Goal: Information Seeking & Learning: Learn about a topic

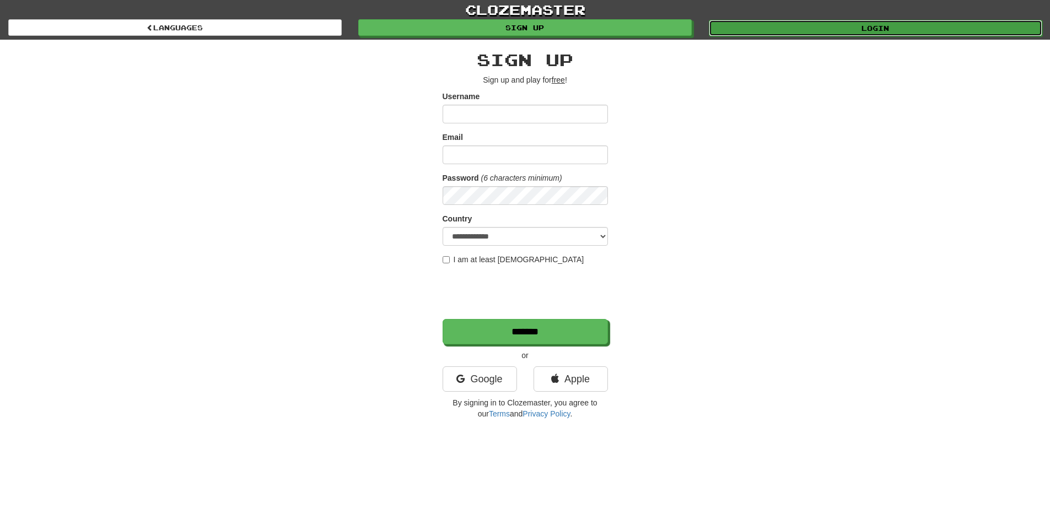
click at [864, 25] on link "Login" at bounding box center [876, 28] width 334 height 17
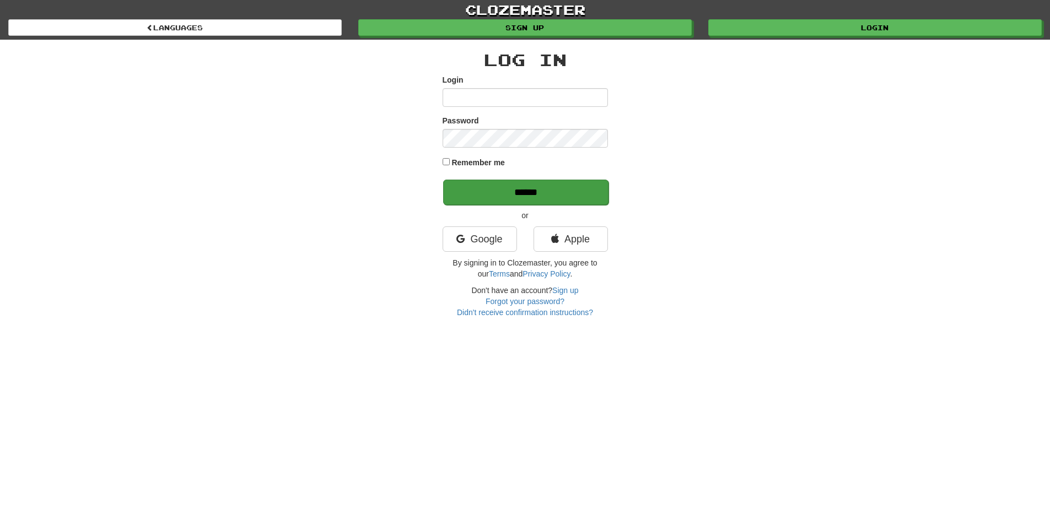
type input "********"
click at [517, 196] on input "******" at bounding box center [525, 192] width 165 height 25
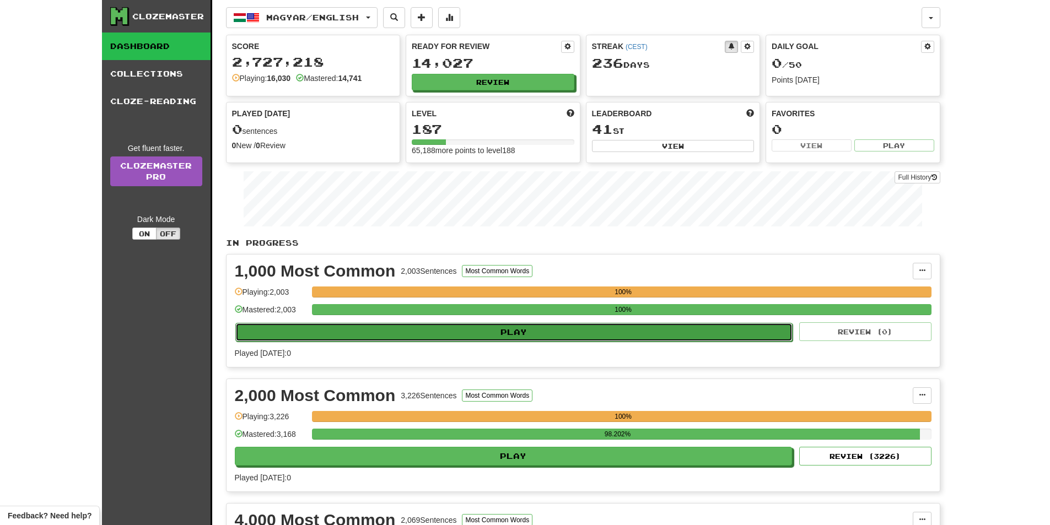
click at [495, 338] on button "Play" at bounding box center [514, 332] width 558 height 19
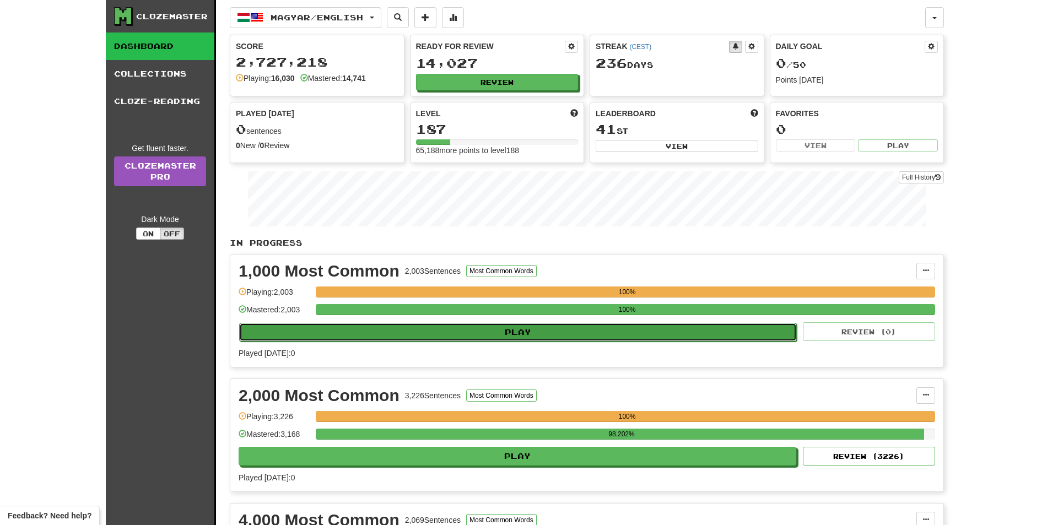
select select "**"
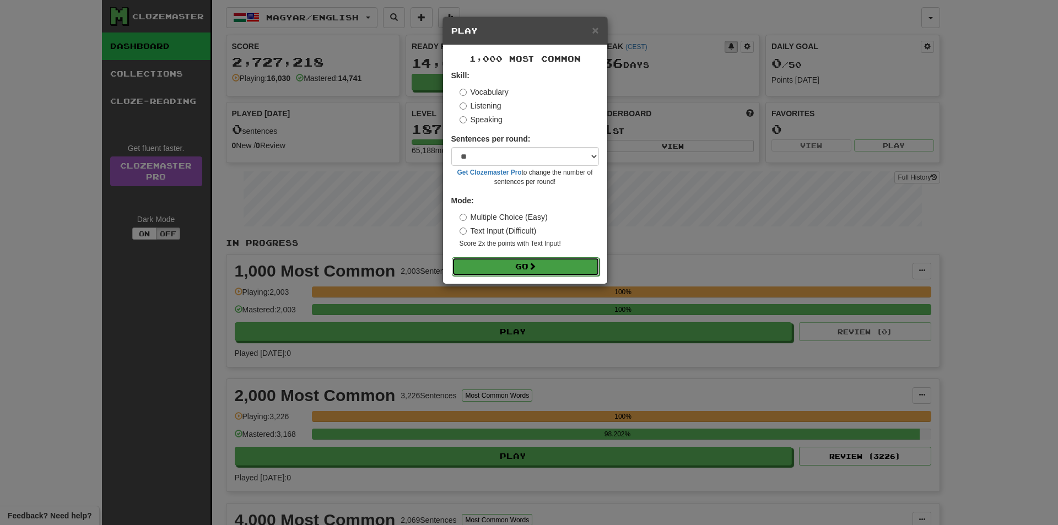
click at [508, 268] on button "Go" at bounding box center [526, 266] width 148 height 19
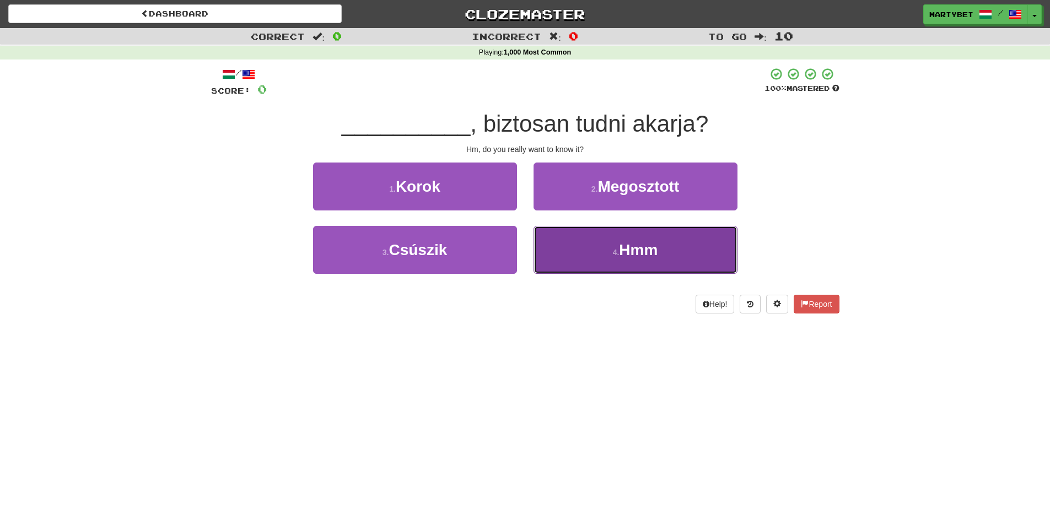
click at [647, 246] on span "Hmm" at bounding box center [638, 249] width 39 height 17
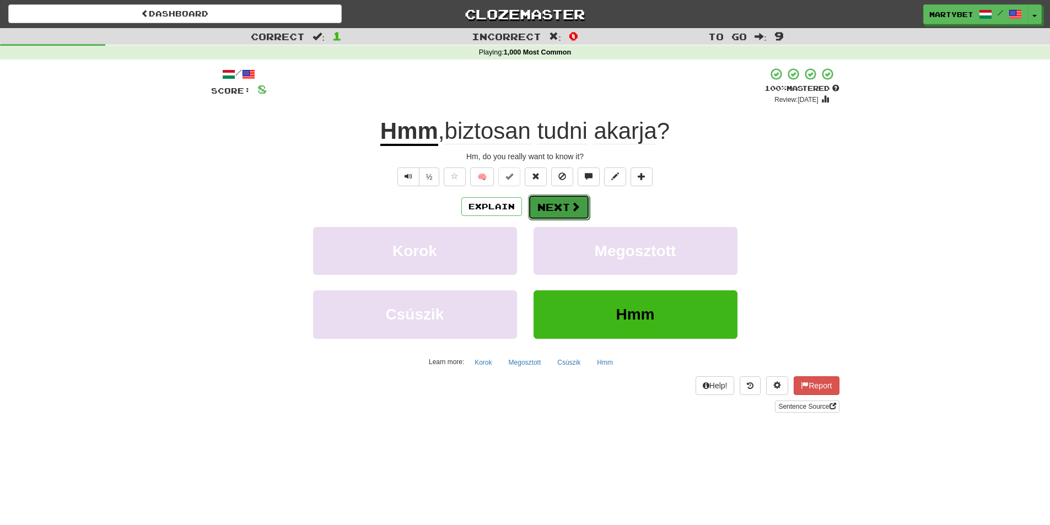
click at [545, 205] on button "Next" at bounding box center [559, 207] width 62 height 25
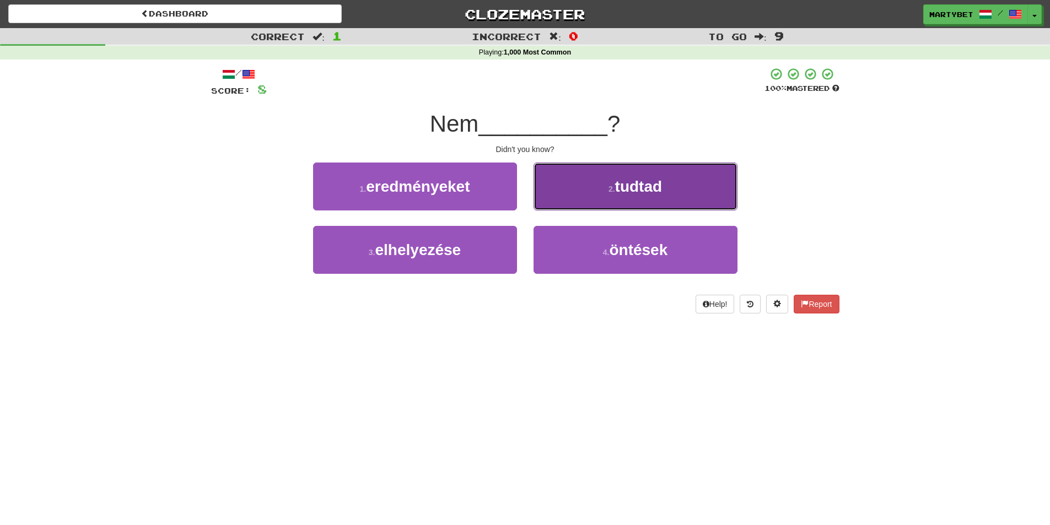
click at [642, 184] on span "tudtad" at bounding box center [638, 186] width 47 height 17
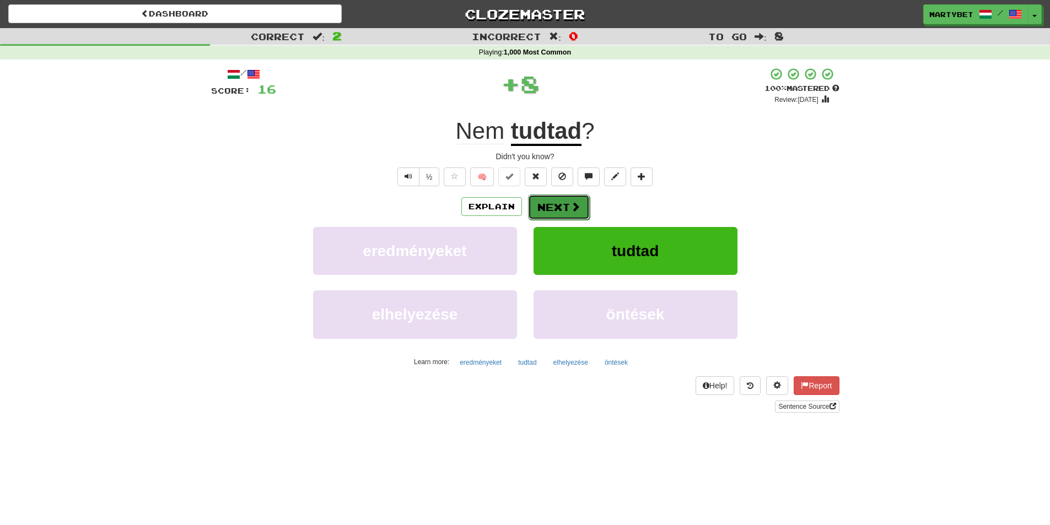
click at [548, 206] on button "Next" at bounding box center [559, 207] width 62 height 25
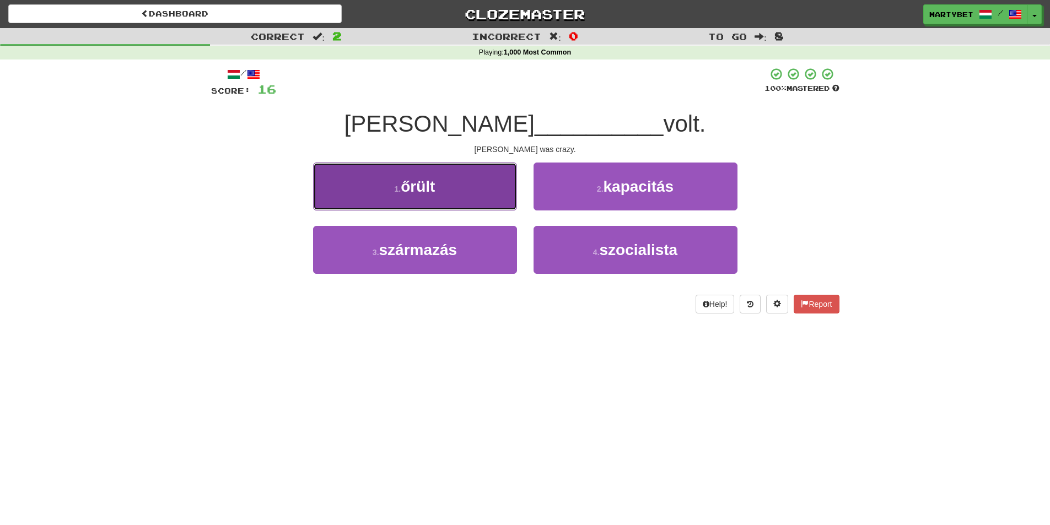
click at [411, 192] on span "őrült" at bounding box center [418, 186] width 34 height 17
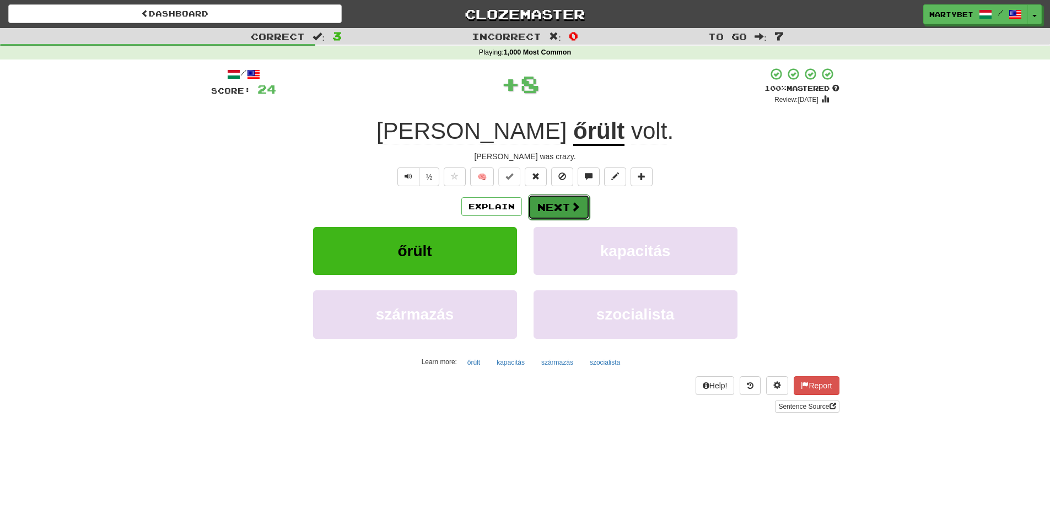
click at [545, 205] on button "Next" at bounding box center [559, 207] width 62 height 25
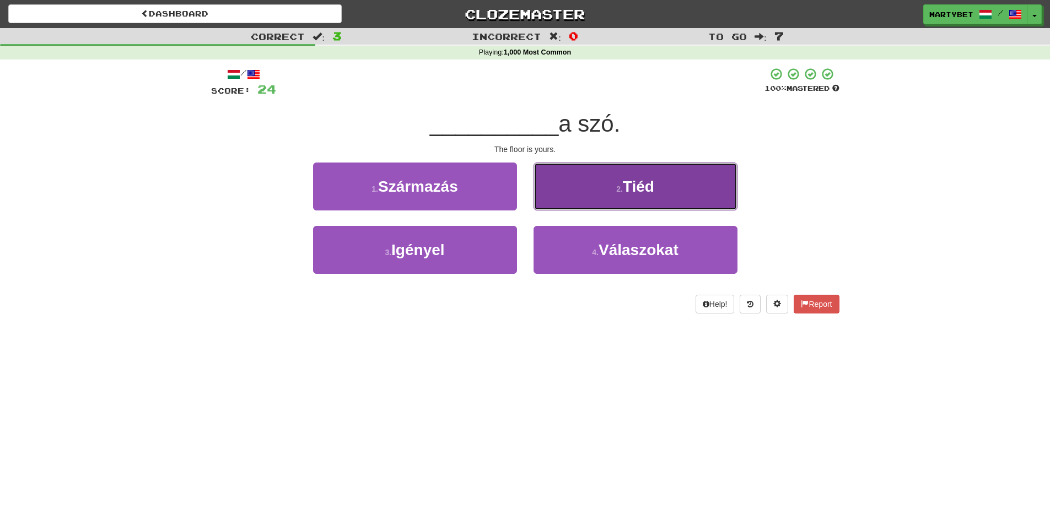
click at [649, 192] on span "Tiéd" at bounding box center [638, 186] width 31 height 17
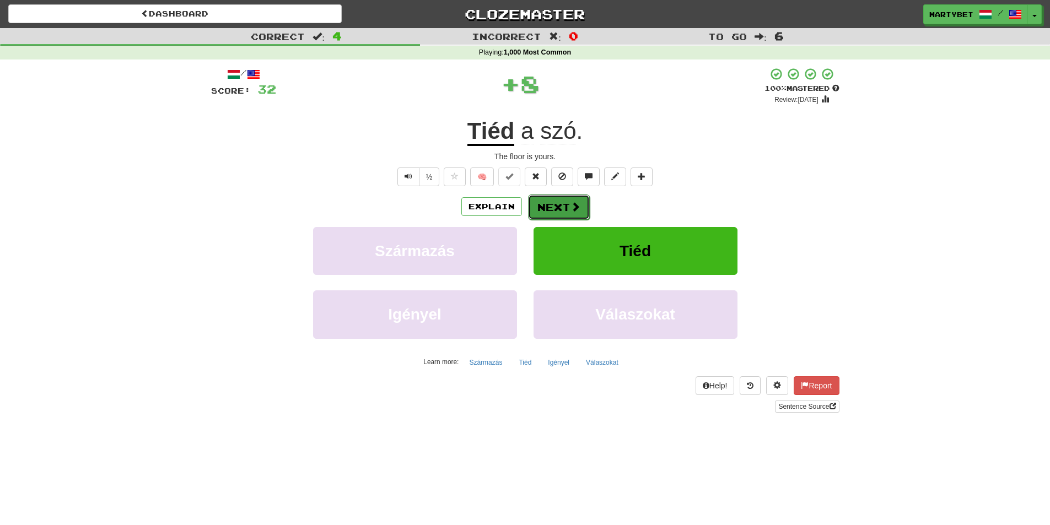
click at [564, 206] on button "Next" at bounding box center [559, 207] width 62 height 25
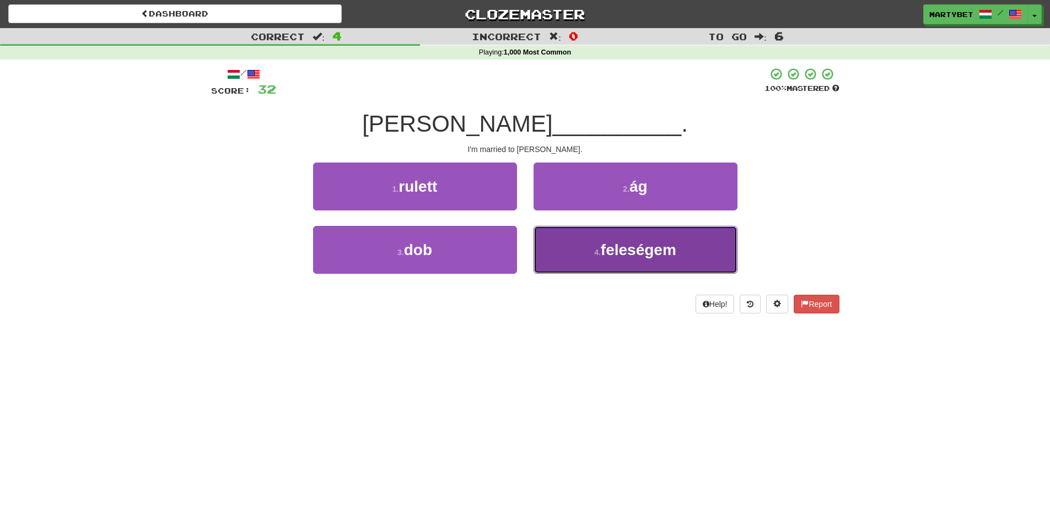
click at [636, 251] on span "feleségem" at bounding box center [639, 249] width 76 height 17
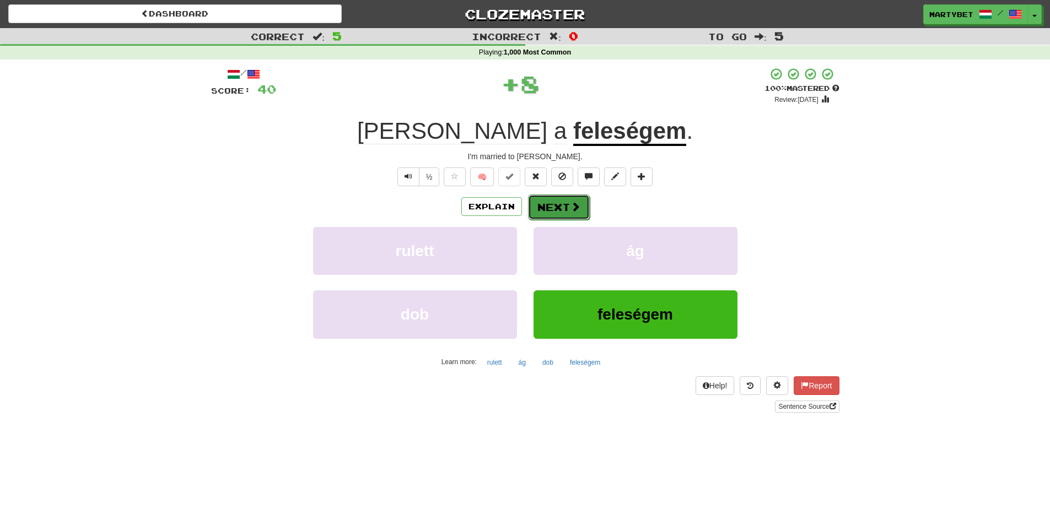
click at [555, 208] on button "Next" at bounding box center [559, 207] width 62 height 25
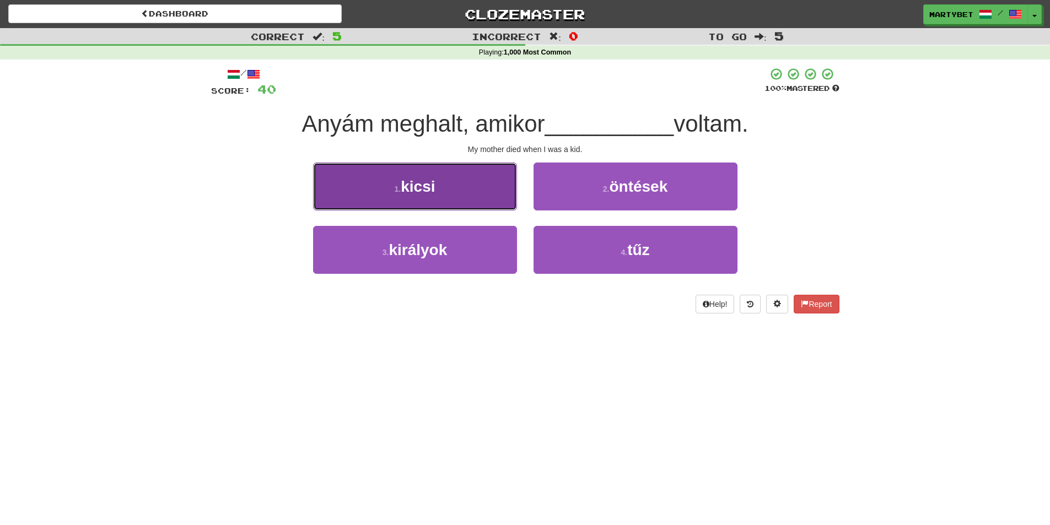
click at [412, 192] on span "kicsi" at bounding box center [418, 186] width 34 height 17
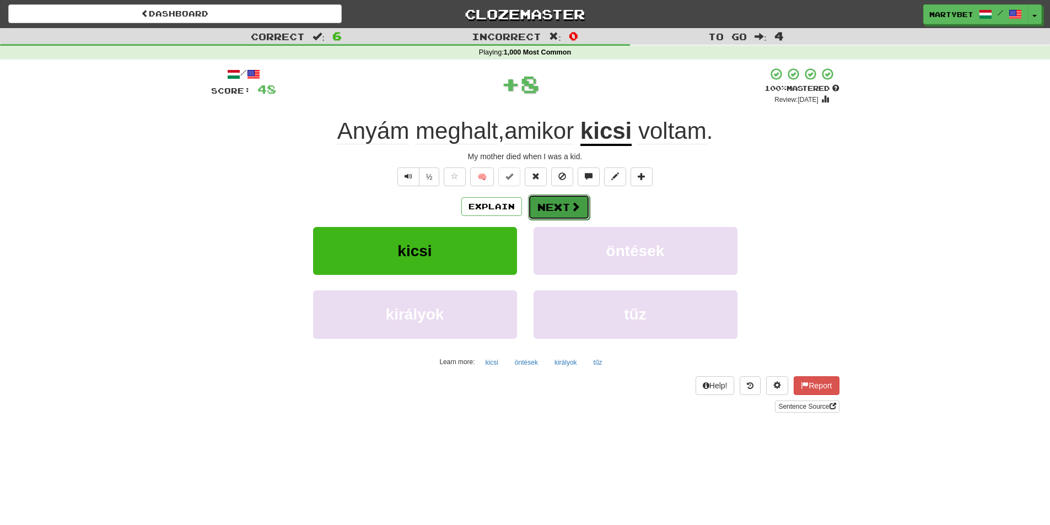
click at [569, 213] on button "Next" at bounding box center [559, 207] width 62 height 25
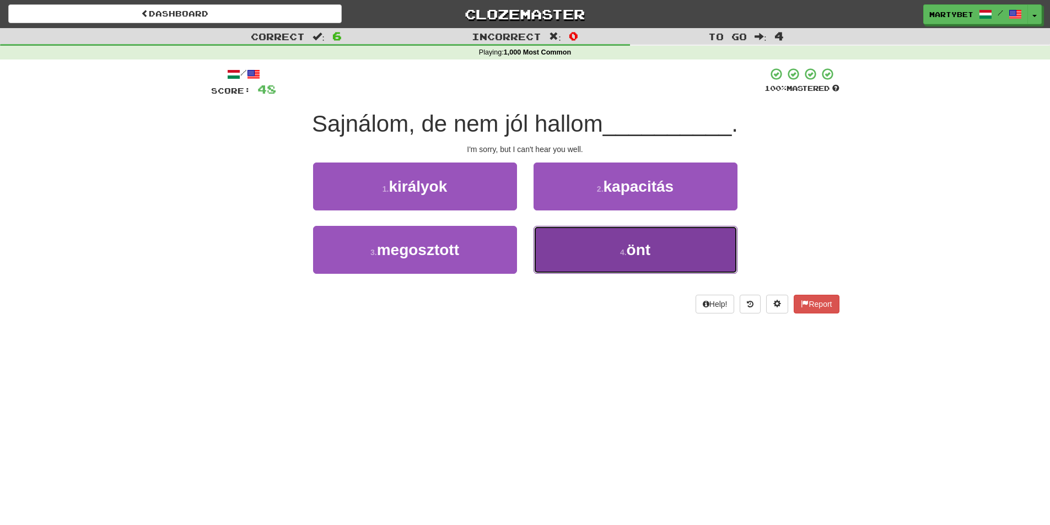
click at [646, 251] on span "önt" at bounding box center [639, 249] width 24 height 17
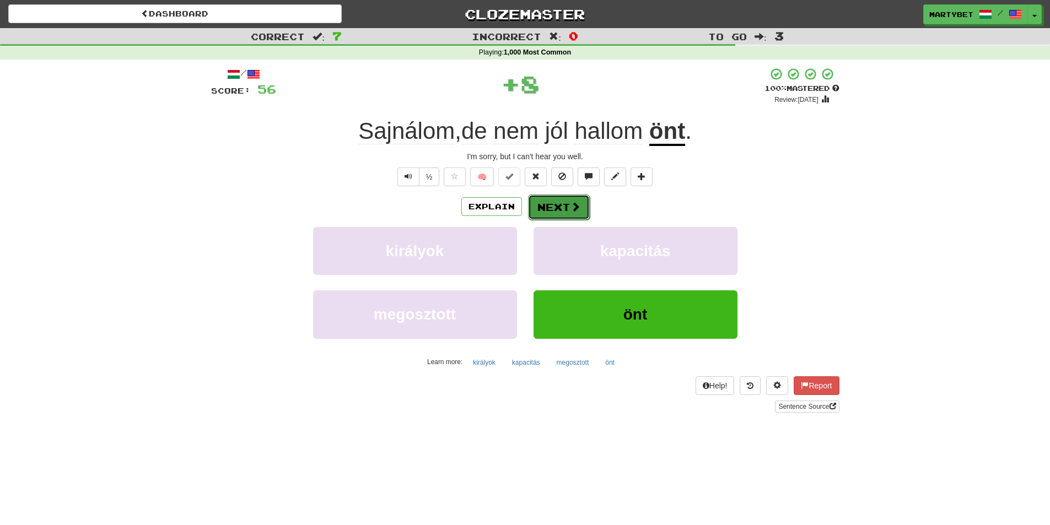
click at [557, 208] on button "Next" at bounding box center [559, 207] width 62 height 25
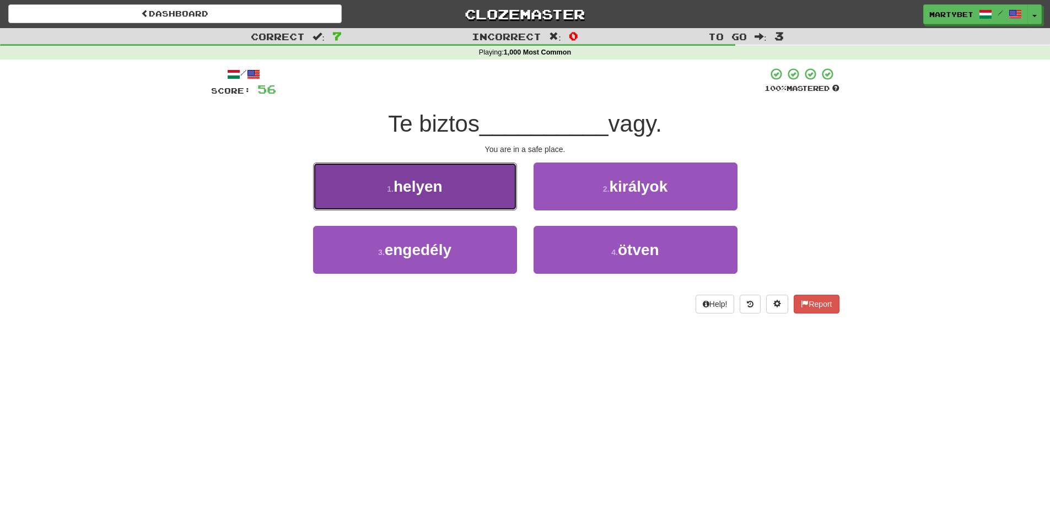
click at [404, 189] on span "helyen" at bounding box center [418, 186] width 49 height 17
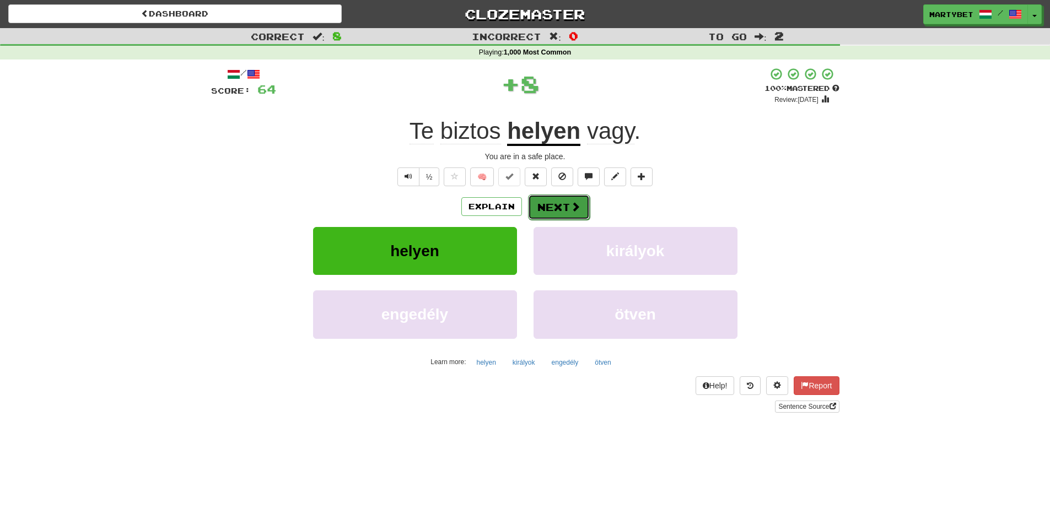
click at [544, 205] on button "Next" at bounding box center [559, 207] width 62 height 25
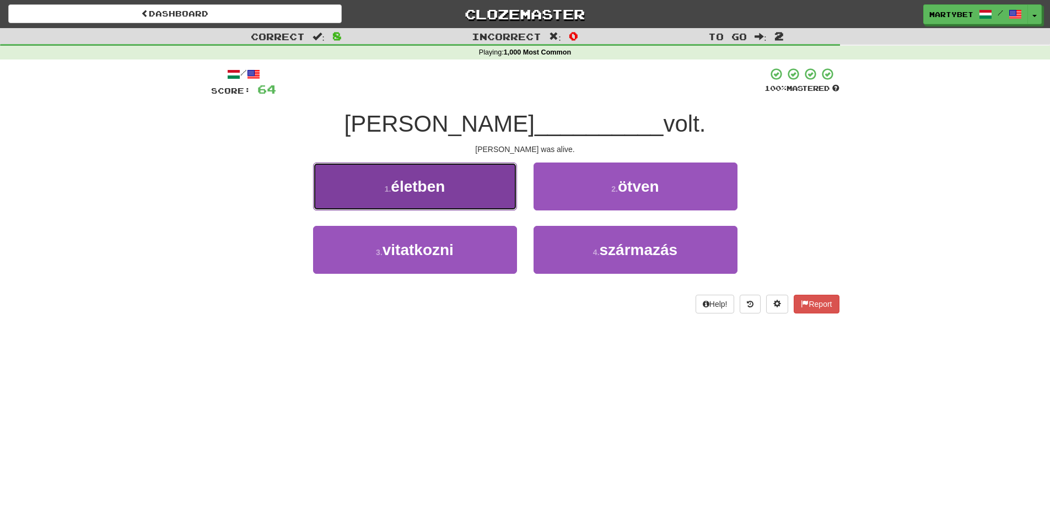
click at [415, 186] on span "életben" at bounding box center [418, 186] width 54 height 17
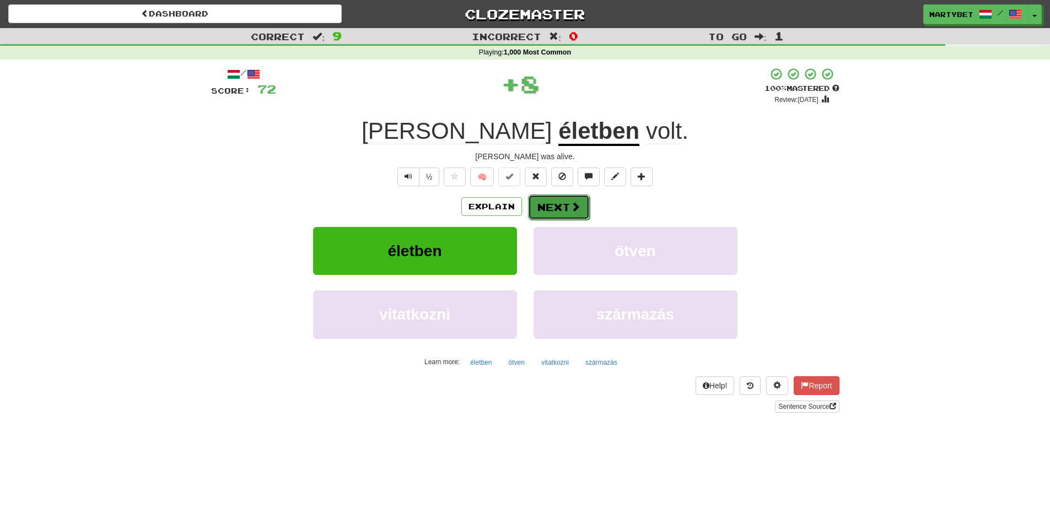
click at [562, 205] on button "Next" at bounding box center [559, 207] width 62 height 25
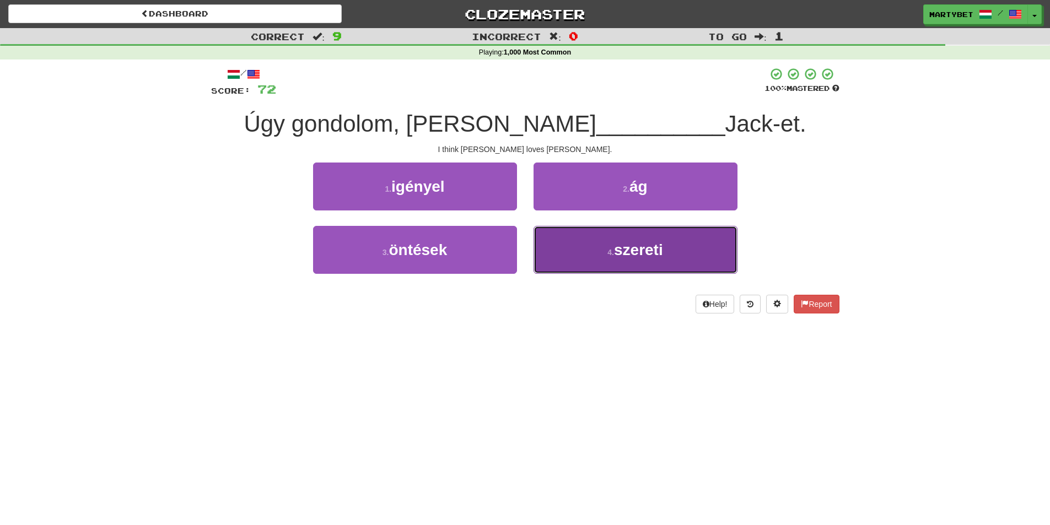
click at [638, 254] on span "szereti" at bounding box center [638, 249] width 49 height 17
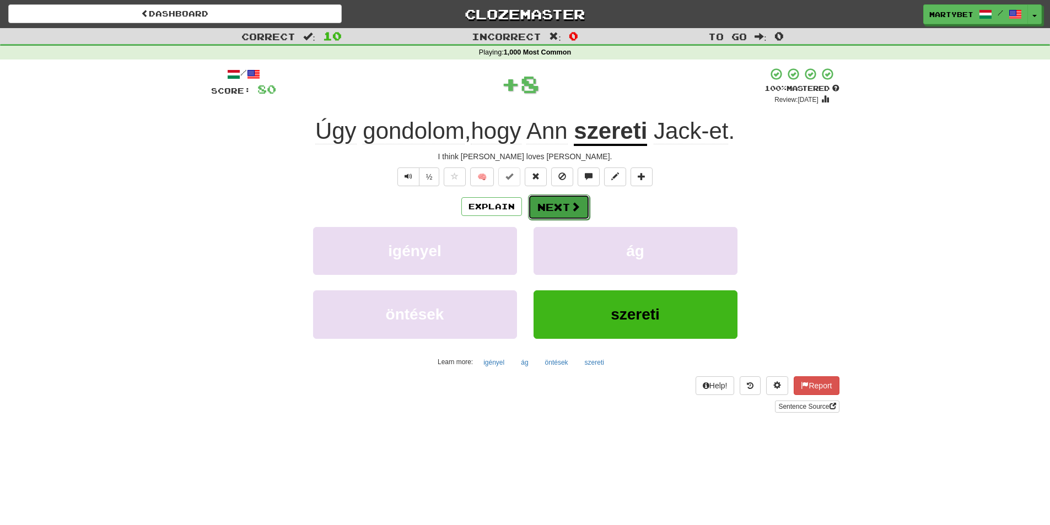
click at [546, 195] on button "Next" at bounding box center [559, 207] width 62 height 25
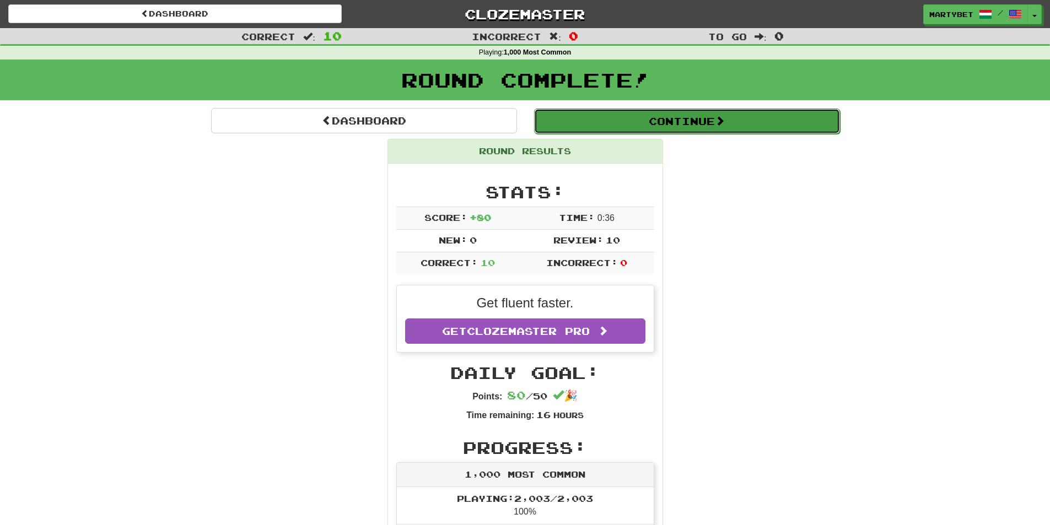
click at [659, 120] on button "Continue" at bounding box center [687, 121] width 306 height 25
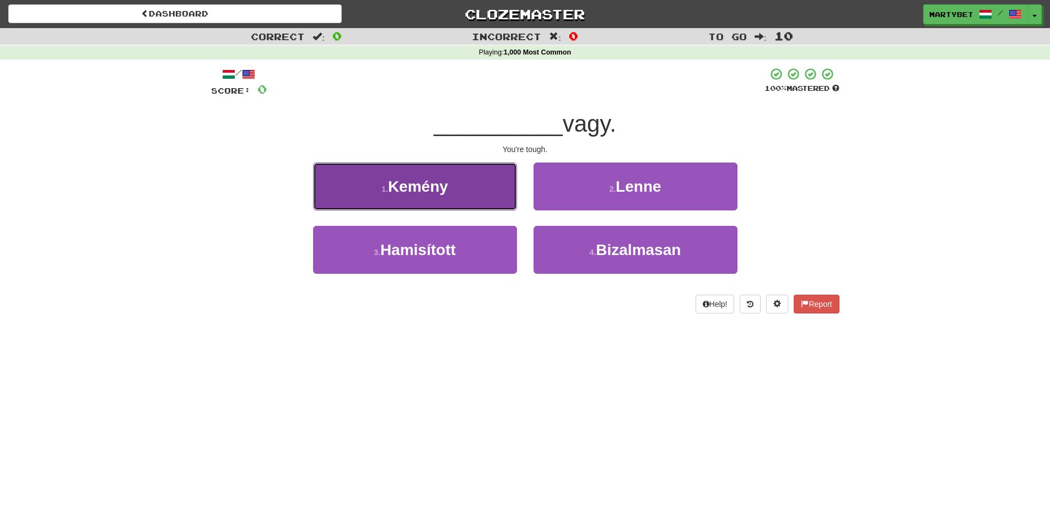
click at [428, 189] on span "Kemény" at bounding box center [418, 186] width 60 height 17
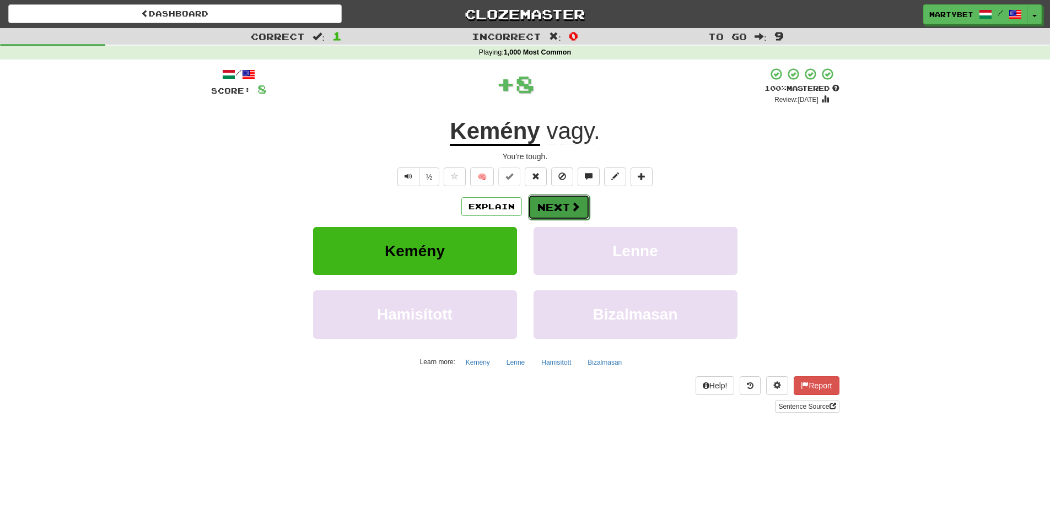
click at [566, 212] on button "Next" at bounding box center [559, 207] width 62 height 25
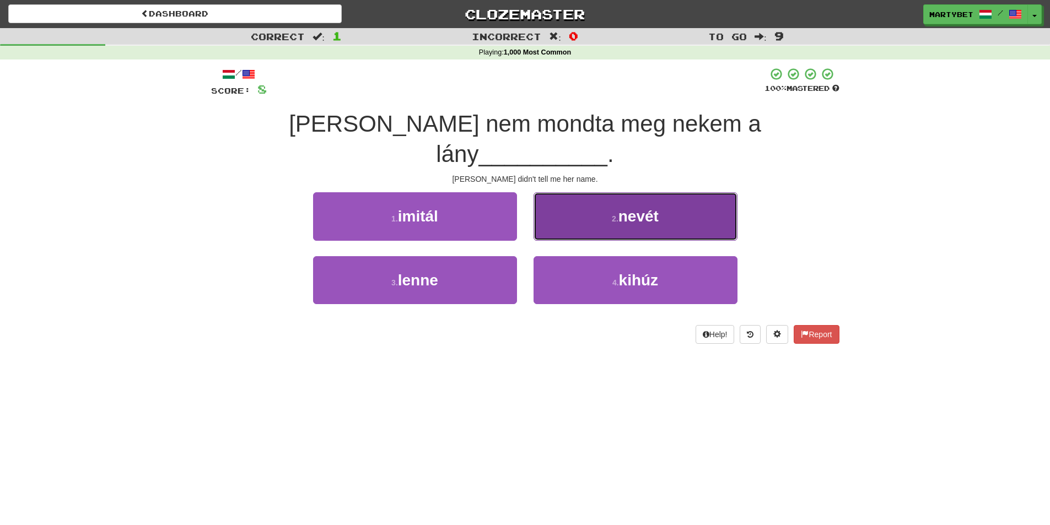
click at [653, 208] on span "nevét" at bounding box center [639, 216] width 40 height 17
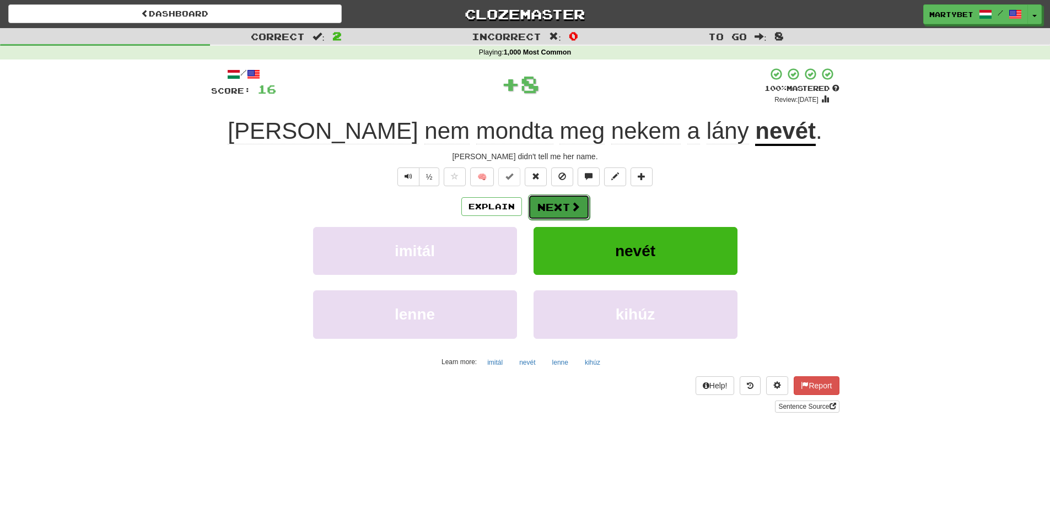
click at [557, 207] on button "Next" at bounding box center [559, 207] width 62 height 25
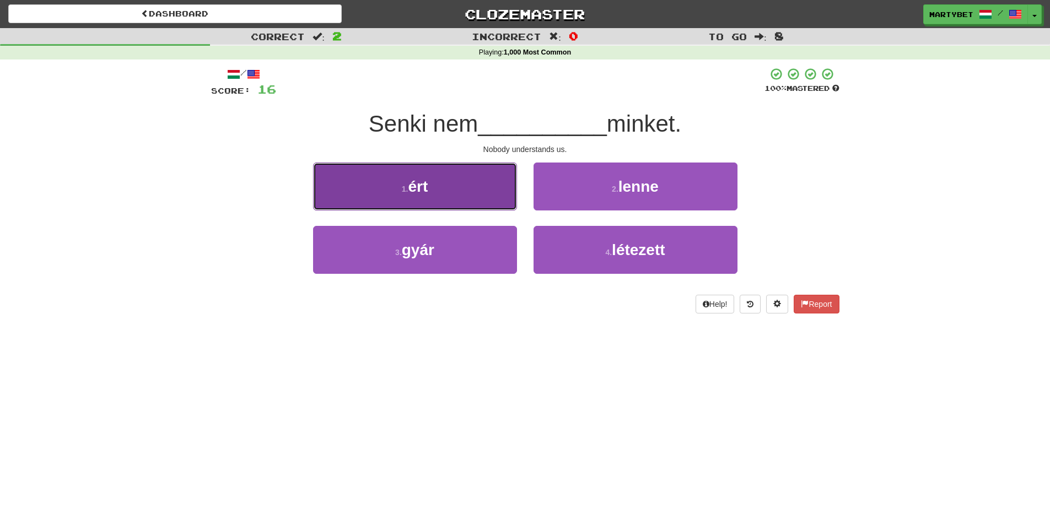
click at [414, 193] on span "ért" at bounding box center [418, 186] width 20 height 17
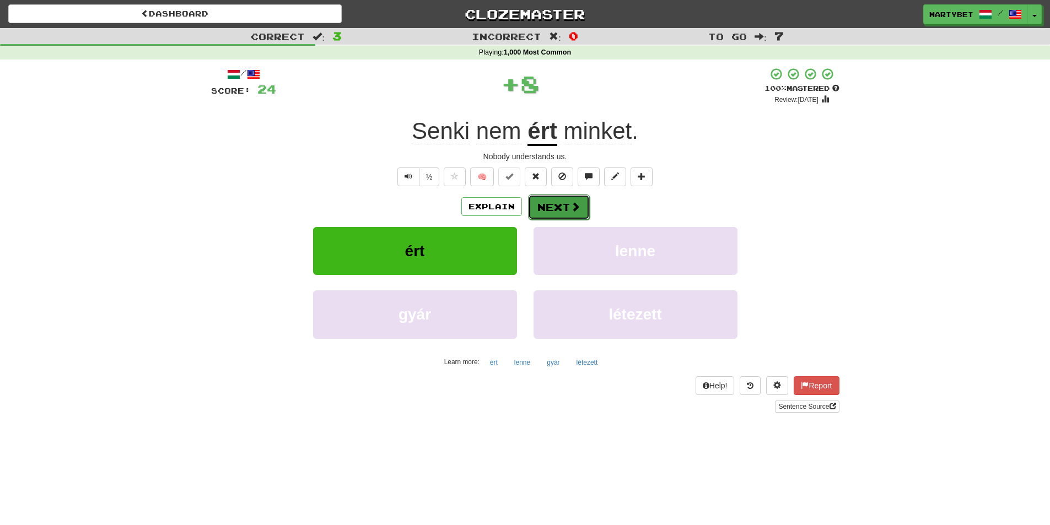
click at [546, 207] on button "Next" at bounding box center [559, 207] width 62 height 25
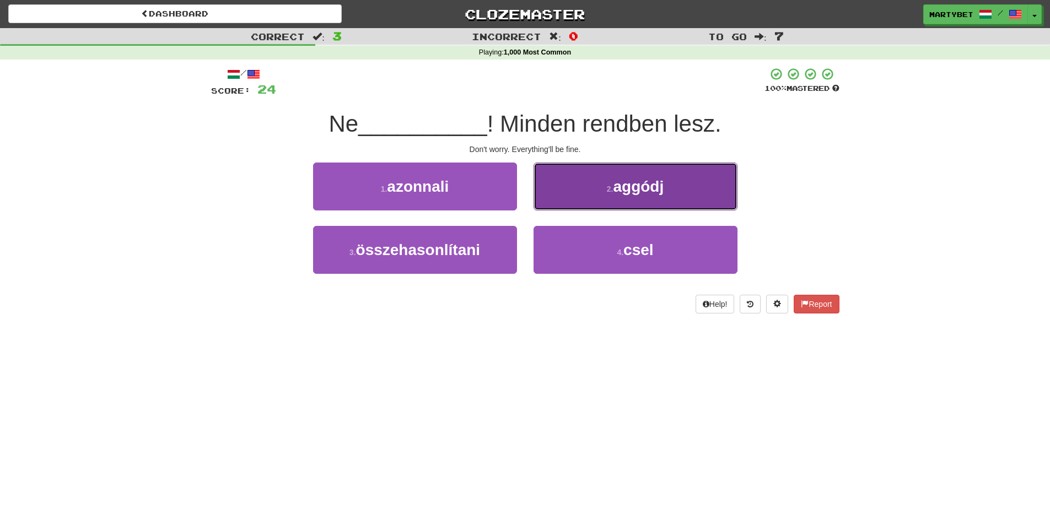
click at [646, 198] on button "2 . aggódj" at bounding box center [636, 187] width 204 height 48
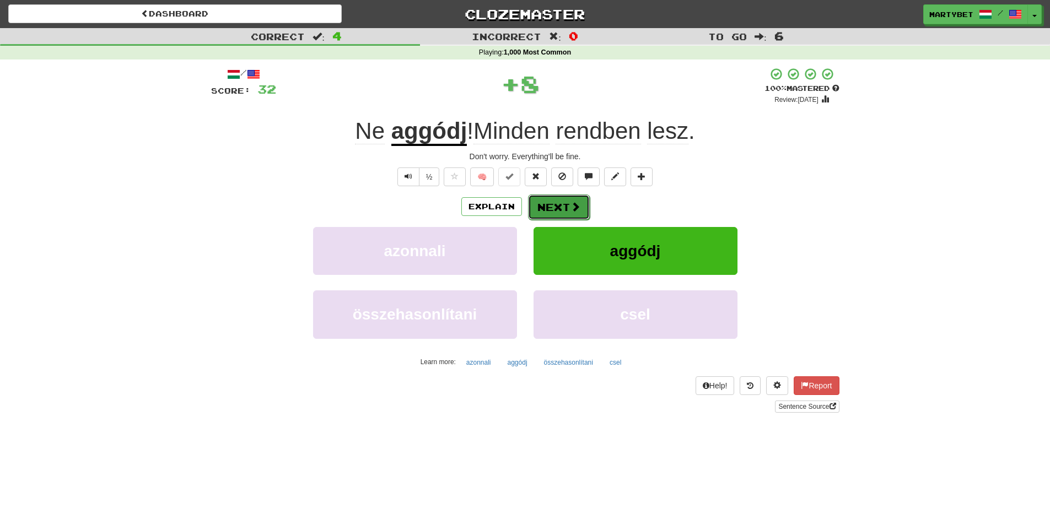
click at [558, 203] on button "Next" at bounding box center [559, 207] width 62 height 25
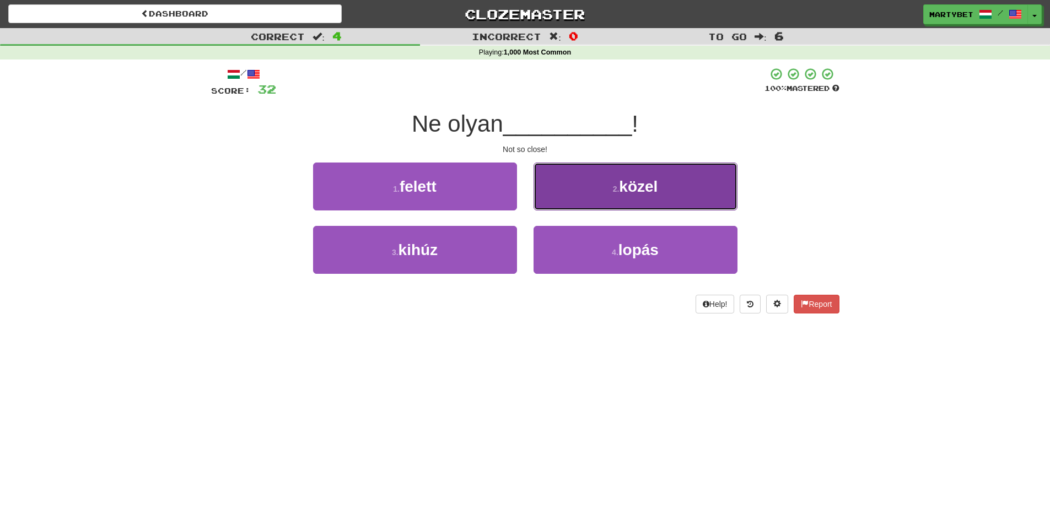
click at [630, 187] on span "közel" at bounding box center [638, 186] width 39 height 17
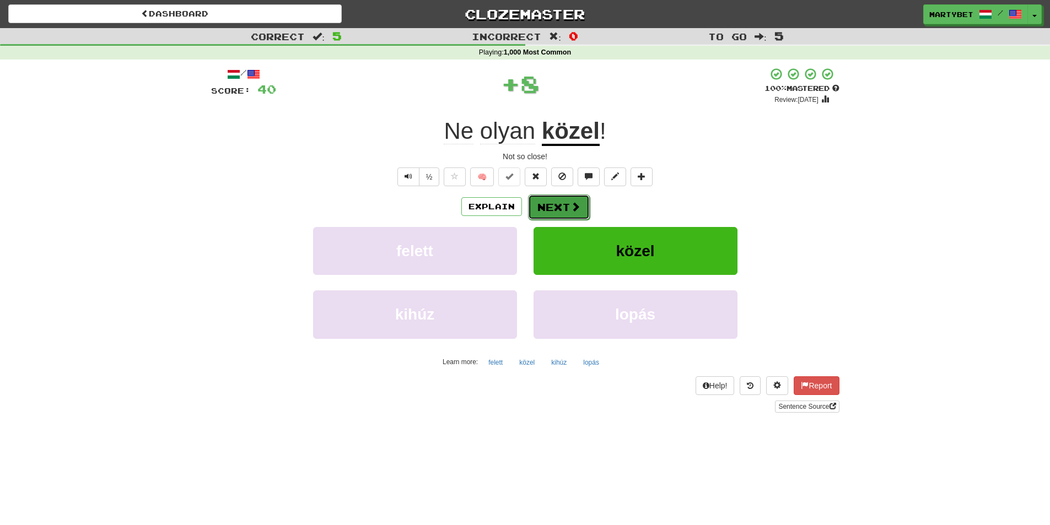
click at [545, 203] on button "Next" at bounding box center [559, 207] width 62 height 25
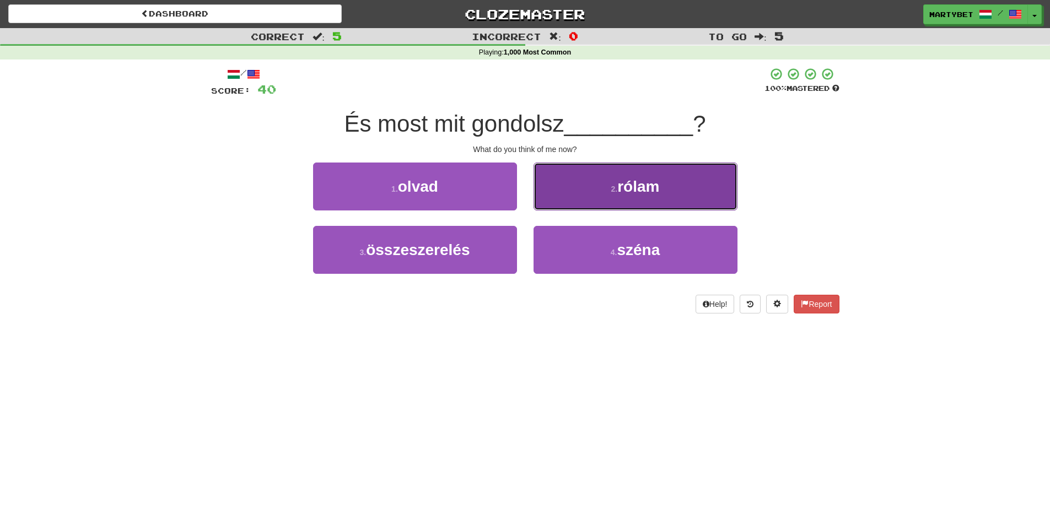
click at [632, 194] on span "rólam" at bounding box center [638, 186] width 42 height 17
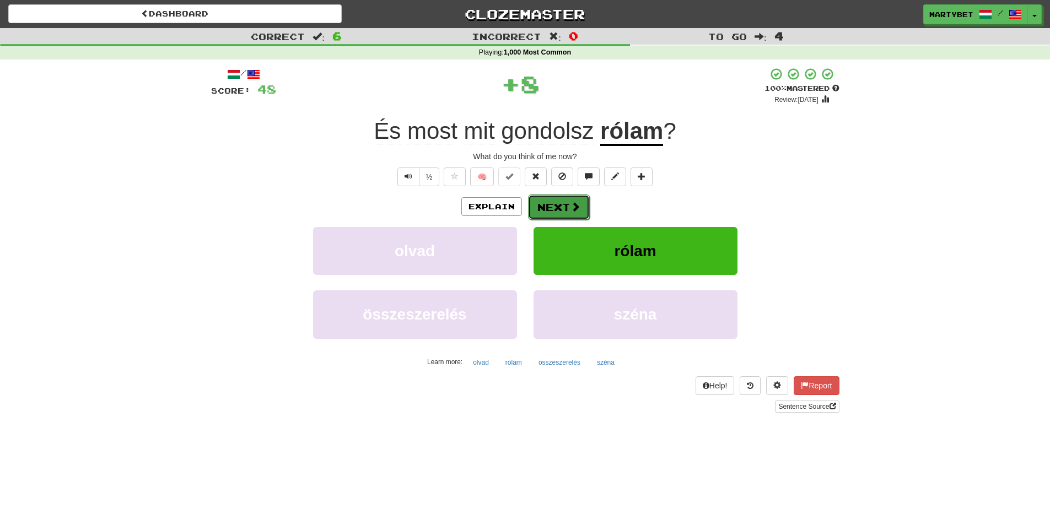
click at [571, 200] on button "Next" at bounding box center [559, 207] width 62 height 25
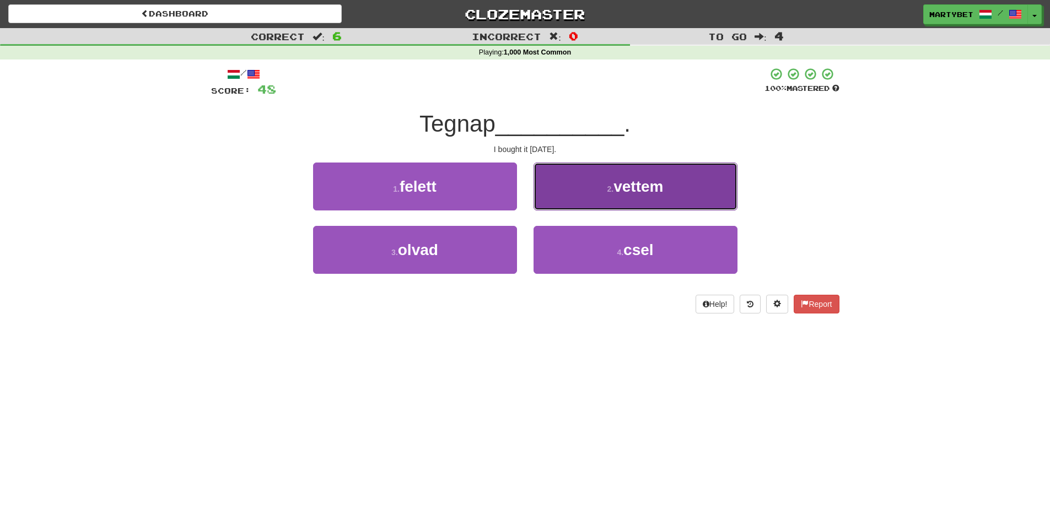
click at [638, 191] on span "vettem" at bounding box center [639, 186] width 50 height 17
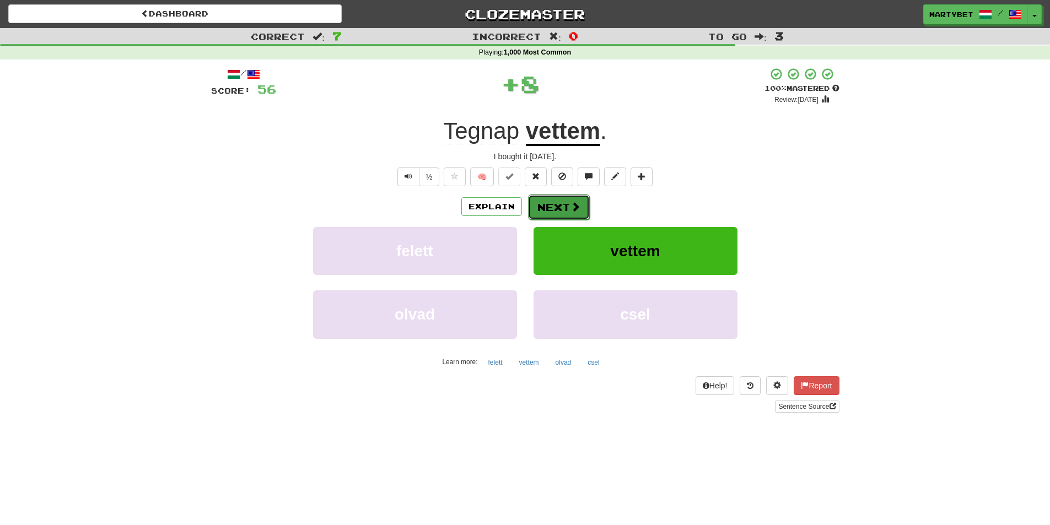
click at [576, 207] on span at bounding box center [576, 207] width 10 height 10
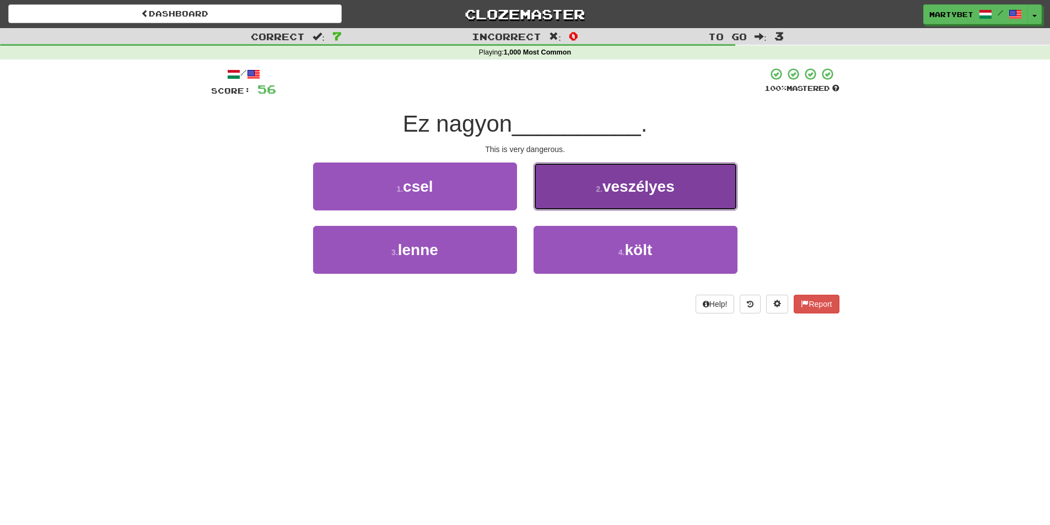
click at [665, 190] on span "veszélyes" at bounding box center [639, 186] width 72 height 17
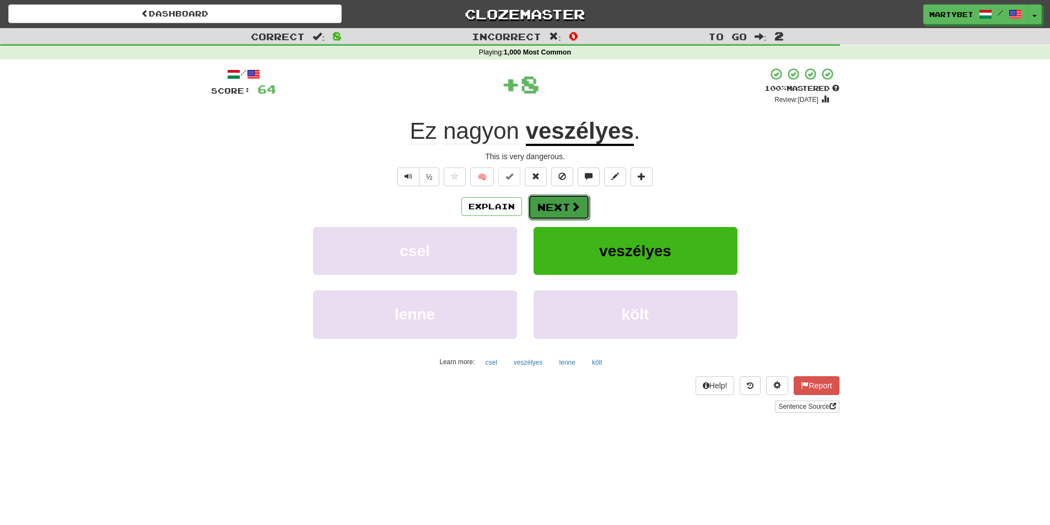
click at [575, 208] on span at bounding box center [576, 207] width 10 height 10
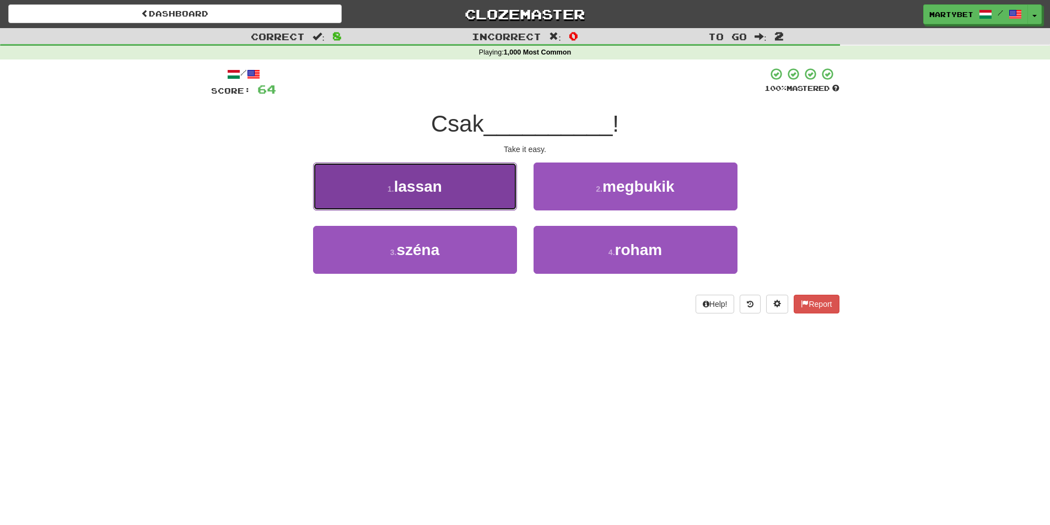
click at [418, 190] on span "lassan" at bounding box center [418, 186] width 48 height 17
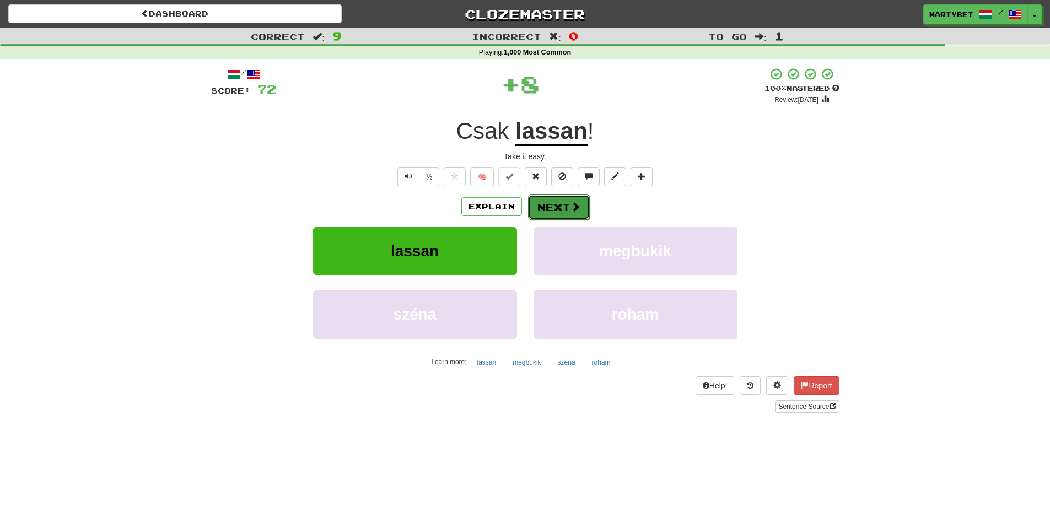
click at [573, 196] on button "Next" at bounding box center [559, 207] width 62 height 25
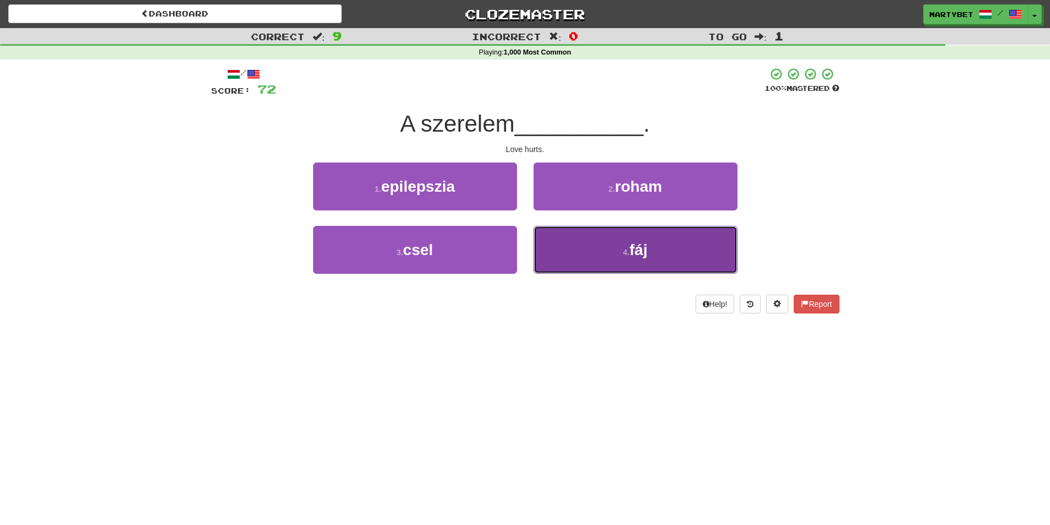
click at [639, 252] on span "fáj" at bounding box center [639, 249] width 18 height 17
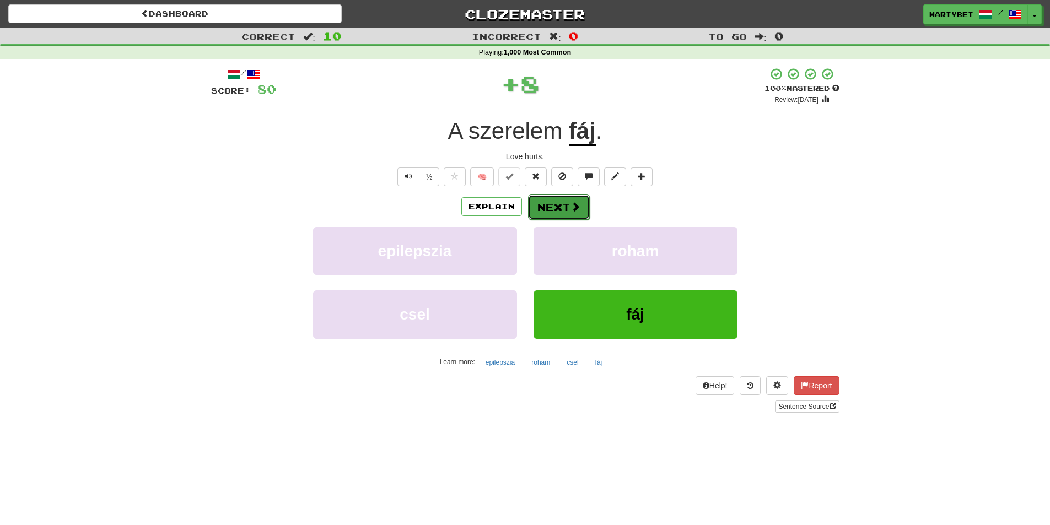
click at [552, 201] on button "Next" at bounding box center [559, 207] width 62 height 25
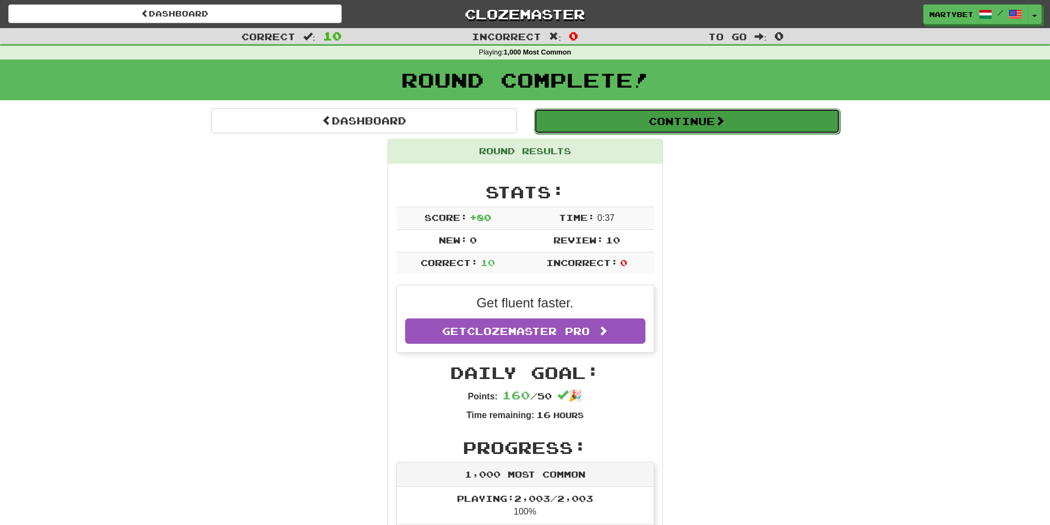
click at [662, 118] on button "Continue" at bounding box center [687, 121] width 306 height 25
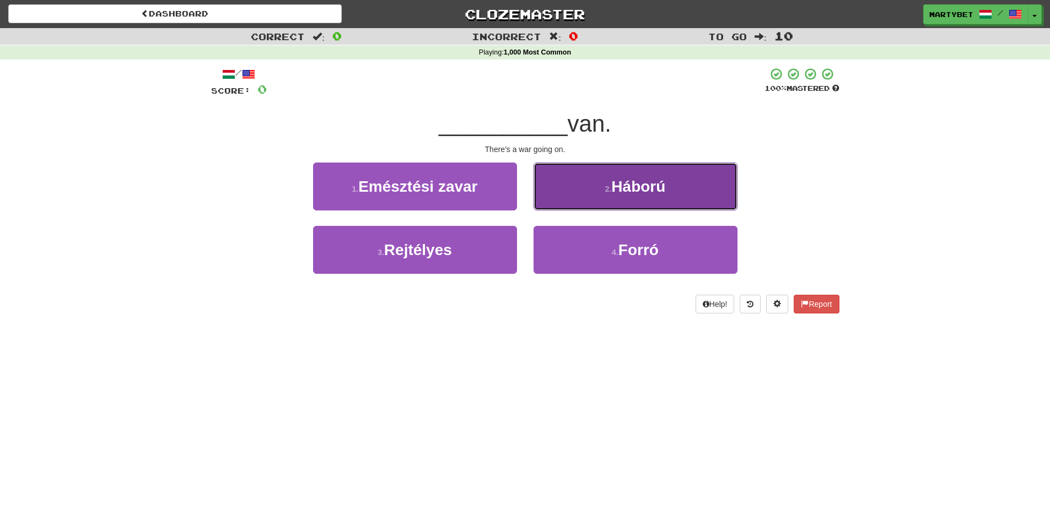
click at [645, 191] on span "Háború" at bounding box center [638, 186] width 54 height 17
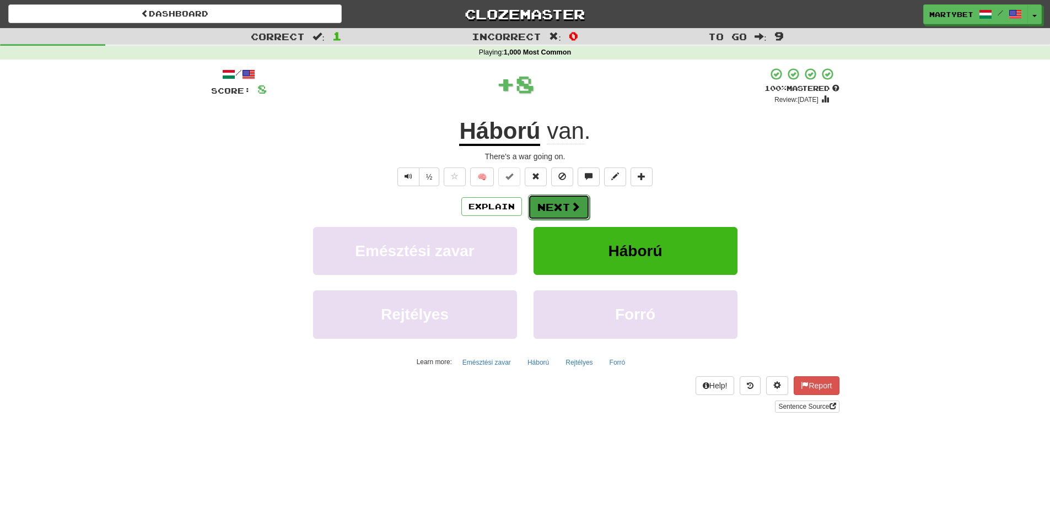
click at [562, 207] on button "Next" at bounding box center [559, 207] width 62 height 25
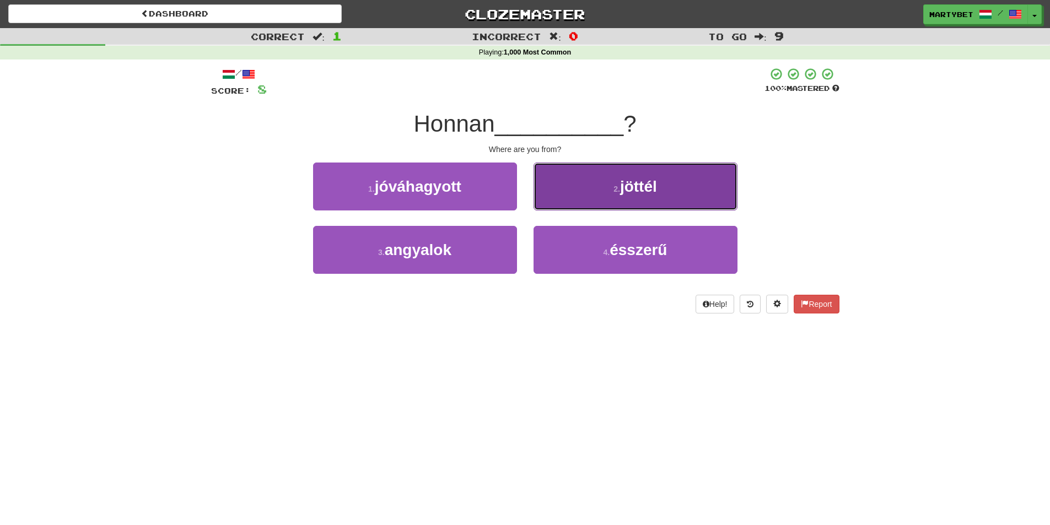
click at [647, 187] on span "jöttél" at bounding box center [638, 186] width 37 height 17
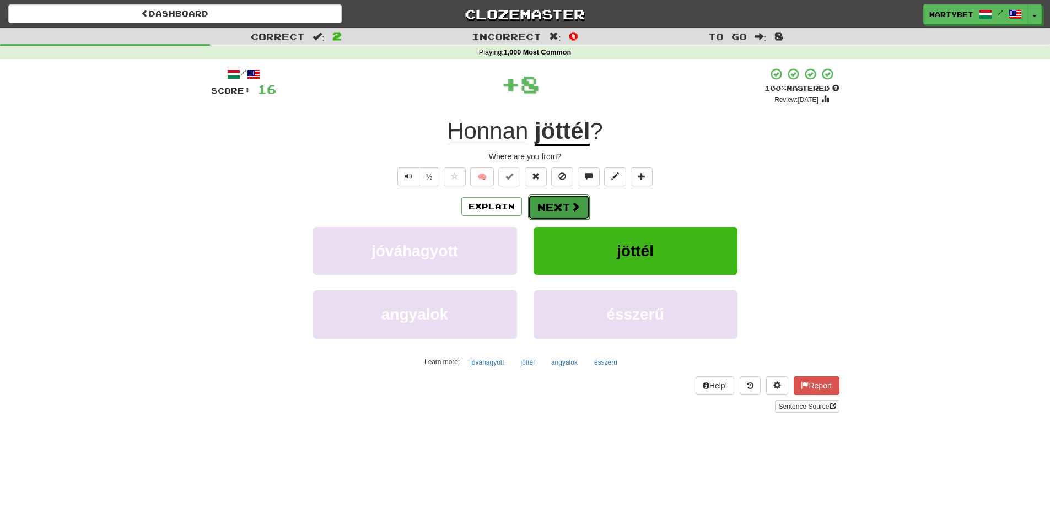
click at [561, 209] on button "Next" at bounding box center [559, 207] width 62 height 25
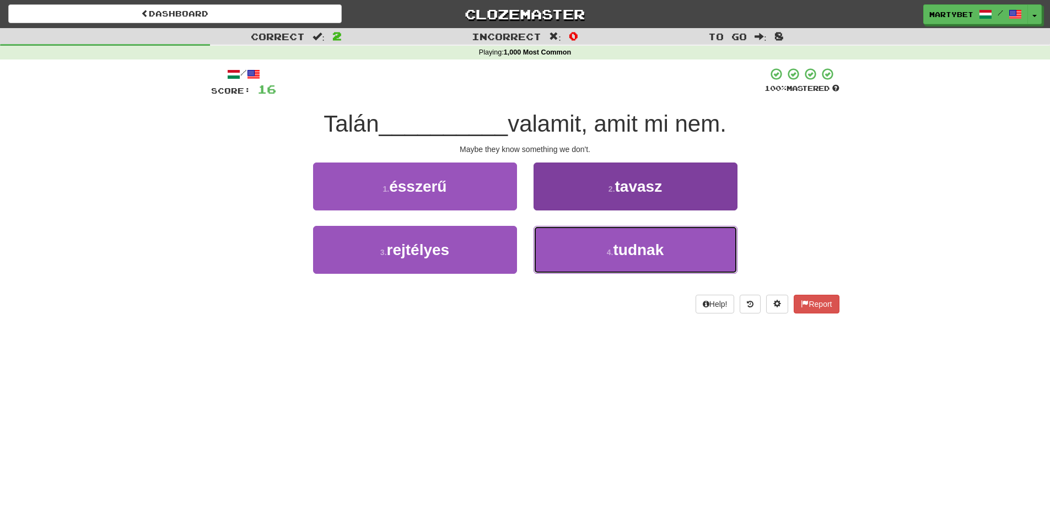
drag, startPoint x: 678, startPoint y: 251, endPoint x: 632, endPoint y: 252, distance: 45.8
click at [674, 252] on button "4 . tudnak" at bounding box center [636, 250] width 204 height 48
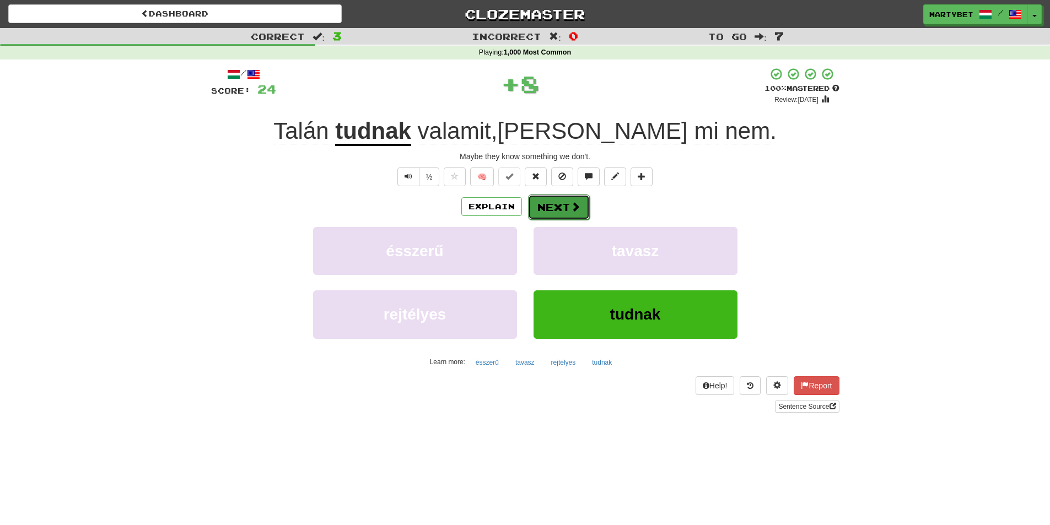
click at [556, 211] on button "Next" at bounding box center [559, 207] width 62 height 25
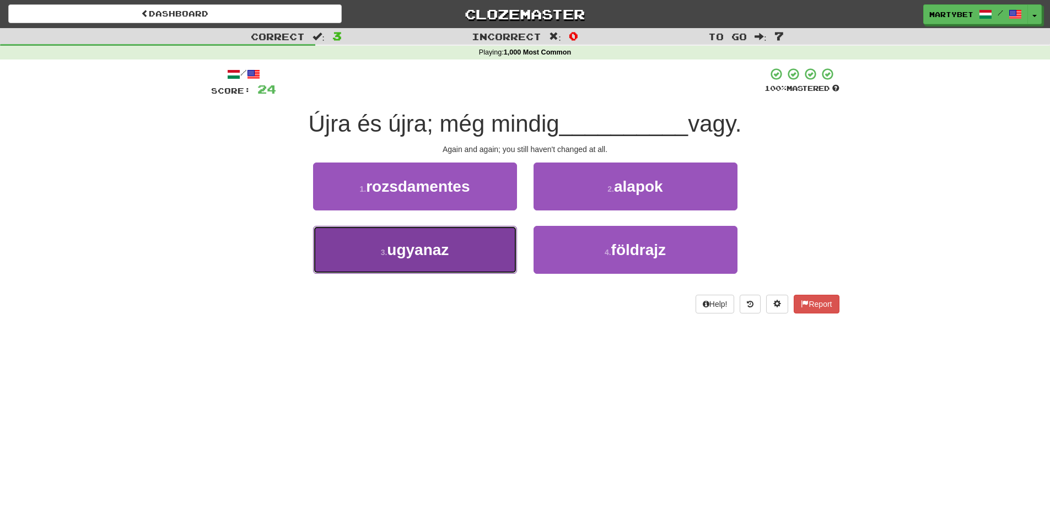
click at [410, 251] on span "ugyanaz" at bounding box center [418, 249] width 62 height 17
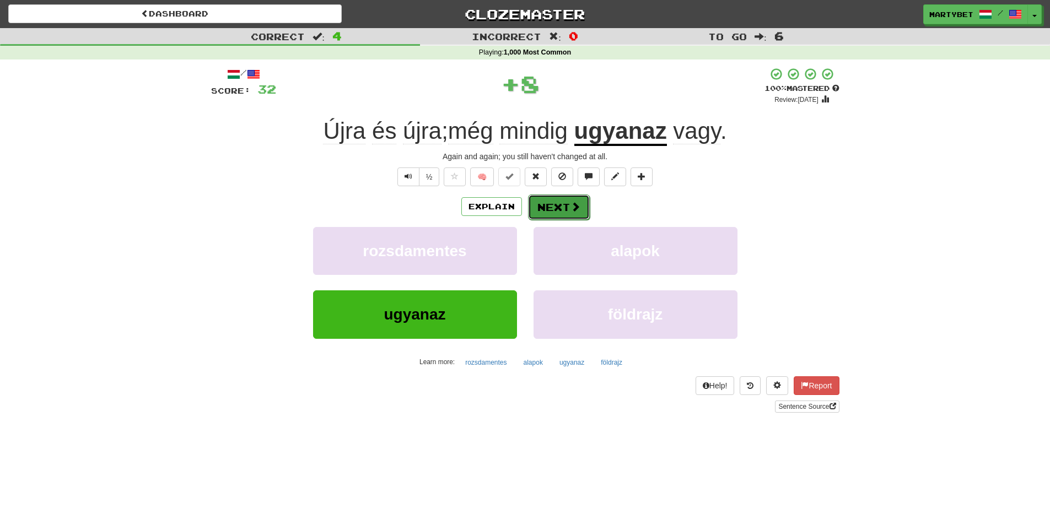
click at [579, 206] on button "Next" at bounding box center [559, 207] width 62 height 25
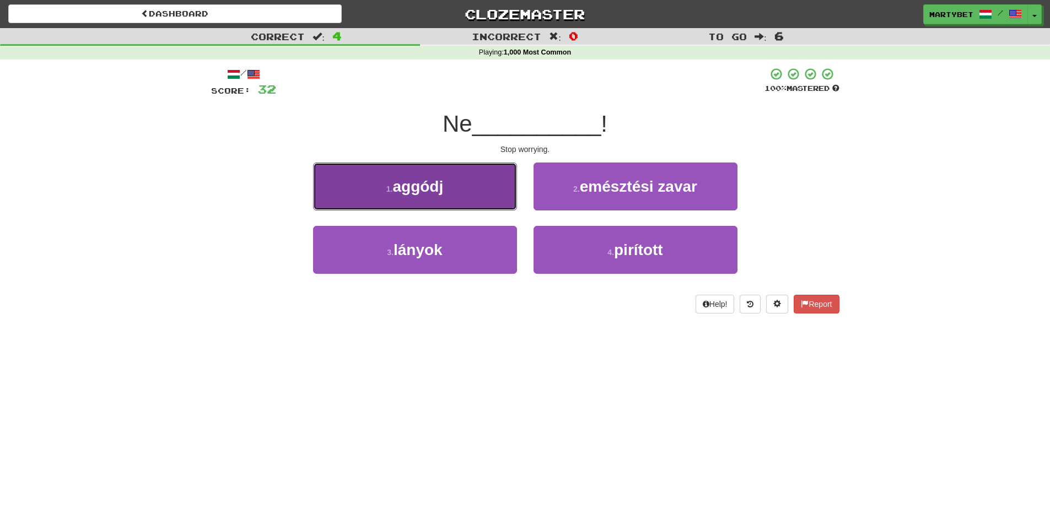
click at [420, 196] on button "1 . aggódj" at bounding box center [415, 187] width 204 height 48
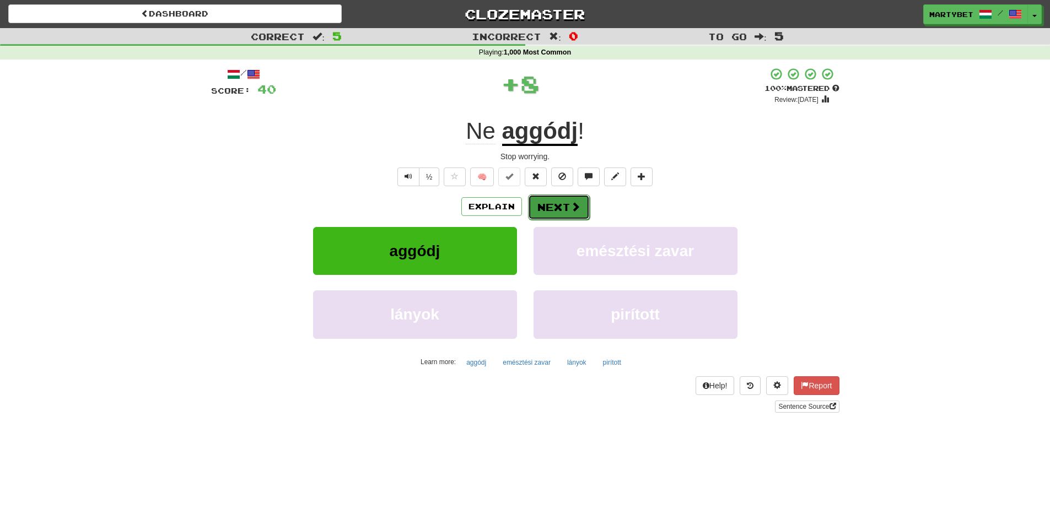
click at [556, 200] on button "Next" at bounding box center [559, 207] width 62 height 25
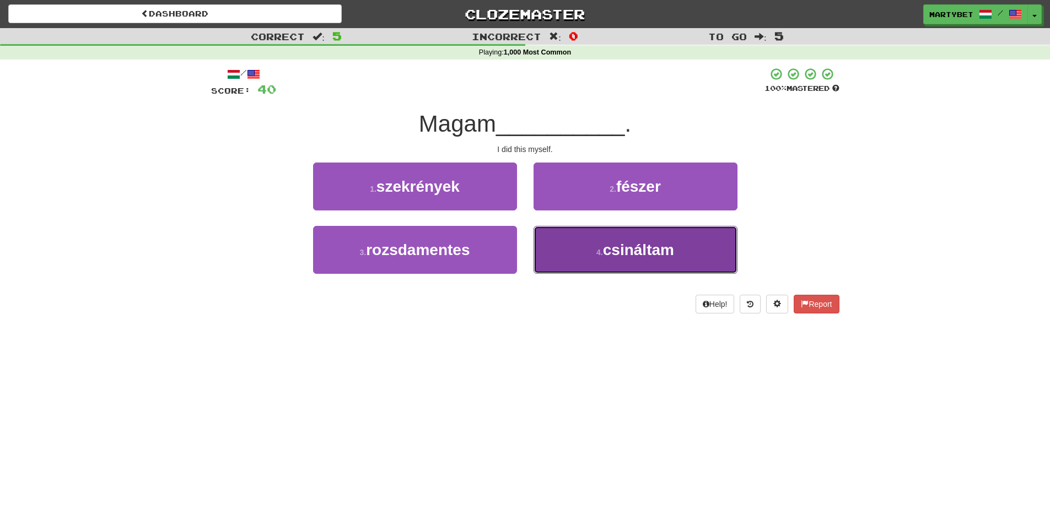
click at [653, 257] on span "csináltam" at bounding box center [638, 249] width 71 height 17
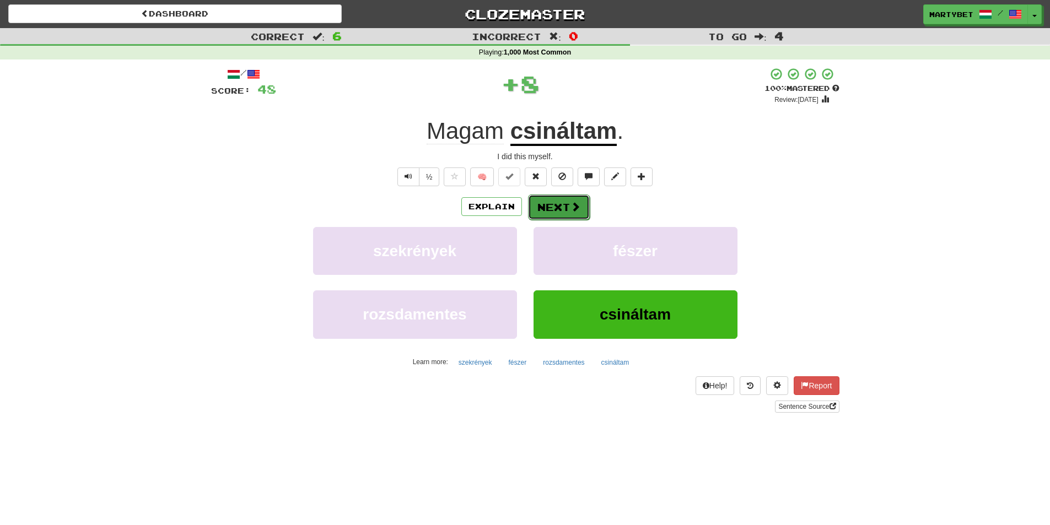
click at [544, 210] on button "Next" at bounding box center [559, 207] width 62 height 25
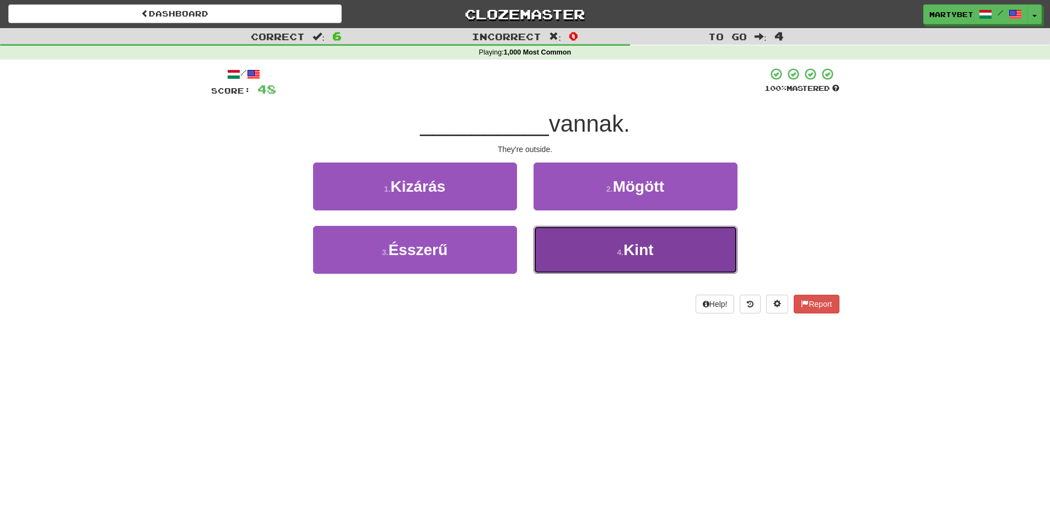
click at [635, 245] on span "Kint" at bounding box center [638, 249] width 30 height 17
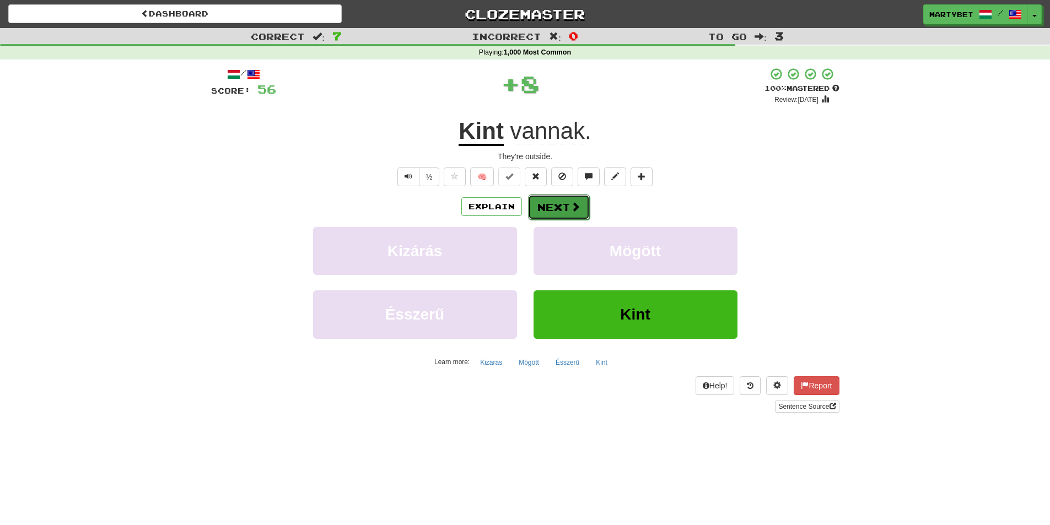
click at [546, 202] on button "Next" at bounding box center [559, 207] width 62 height 25
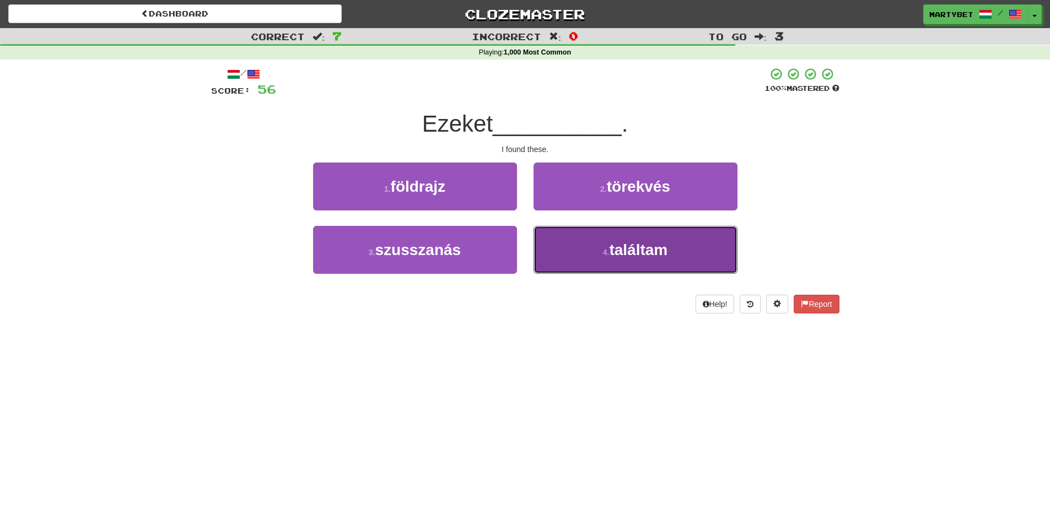
click at [621, 250] on span "találtam" at bounding box center [638, 249] width 58 height 17
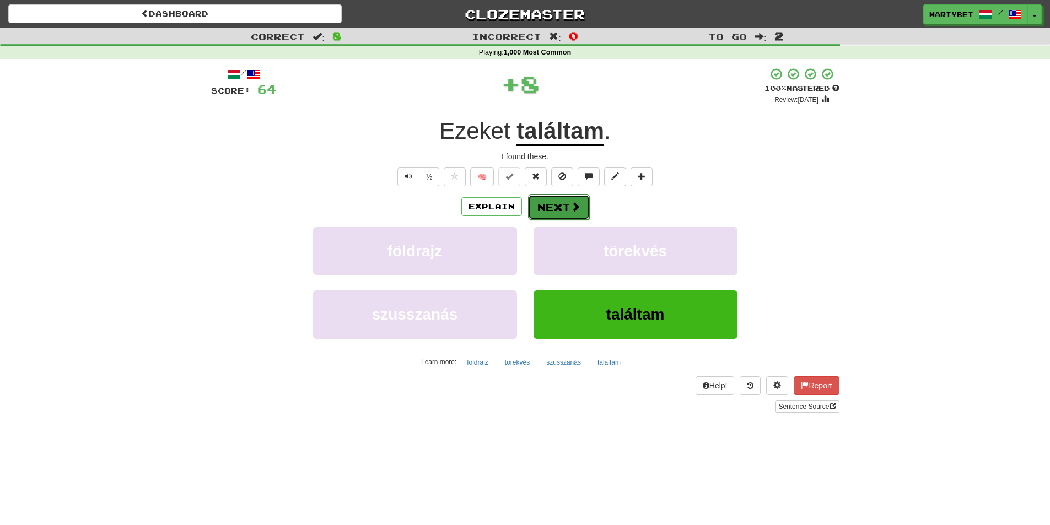
click at [563, 210] on button "Next" at bounding box center [559, 207] width 62 height 25
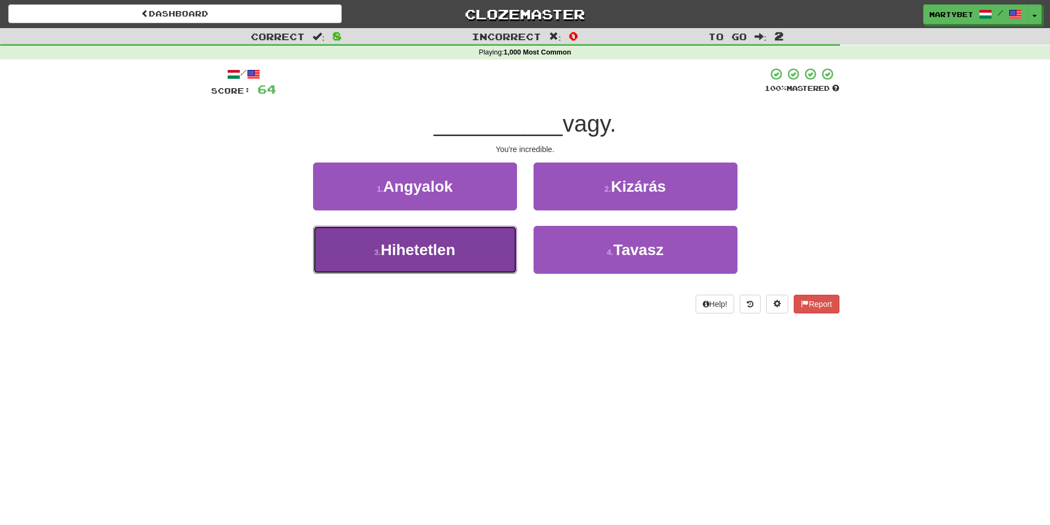
click at [413, 253] on span "Hihetetlen" at bounding box center [418, 249] width 74 height 17
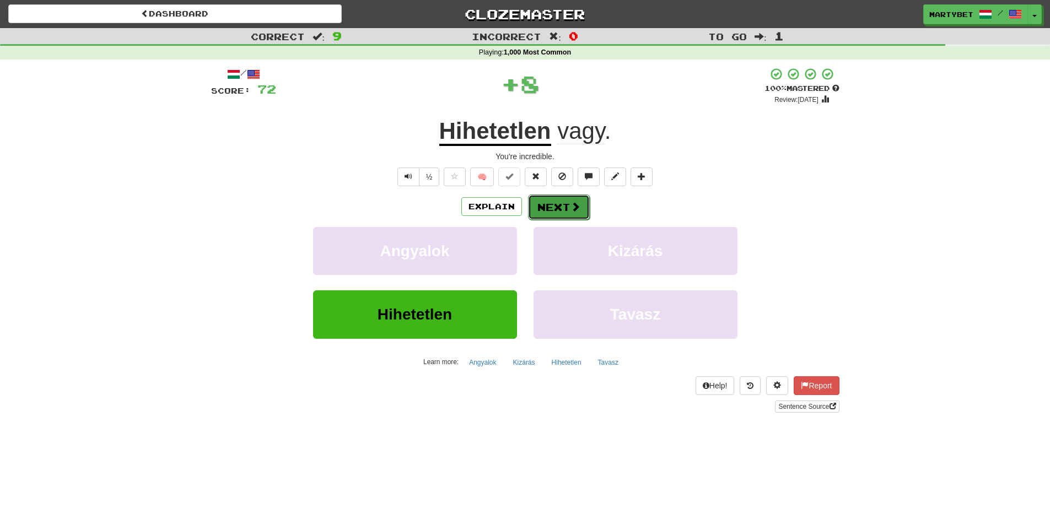
click at [563, 207] on button "Next" at bounding box center [559, 207] width 62 height 25
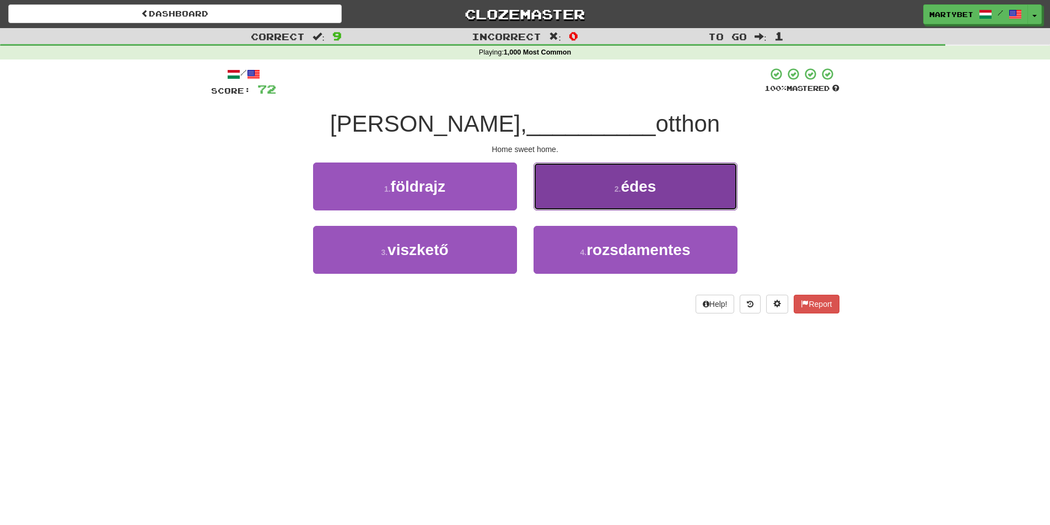
click at [636, 196] on button "2 . édes" at bounding box center [636, 187] width 204 height 48
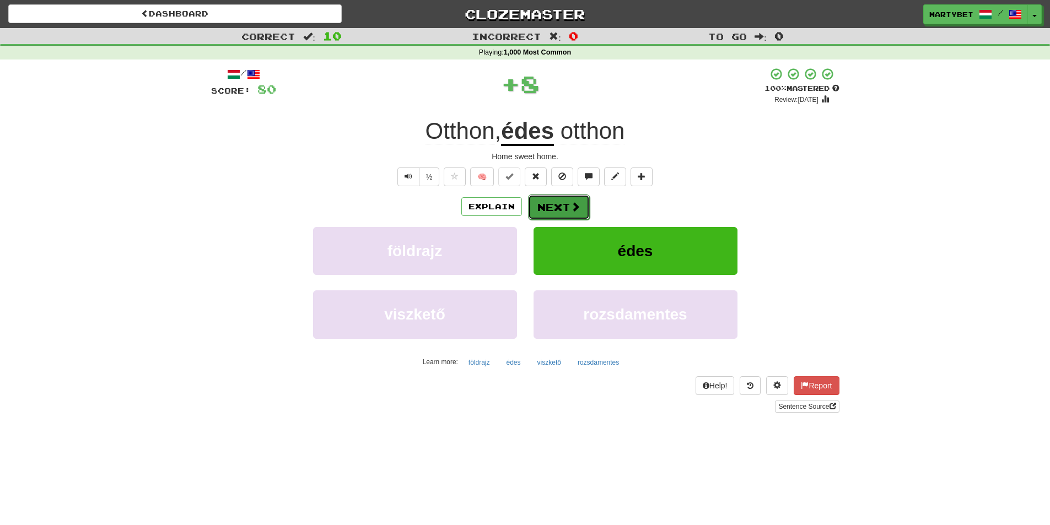
click at [566, 210] on button "Next" at bounding box center [559, 207] width 62 height 25
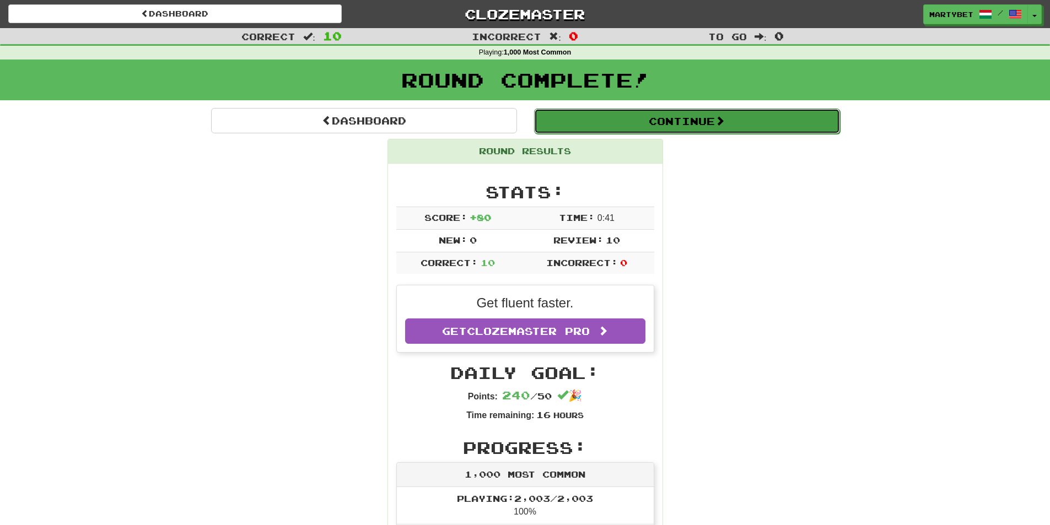
click at [655, 118] on button "Continue" at bounding box center [687, 121] width 306 height 25
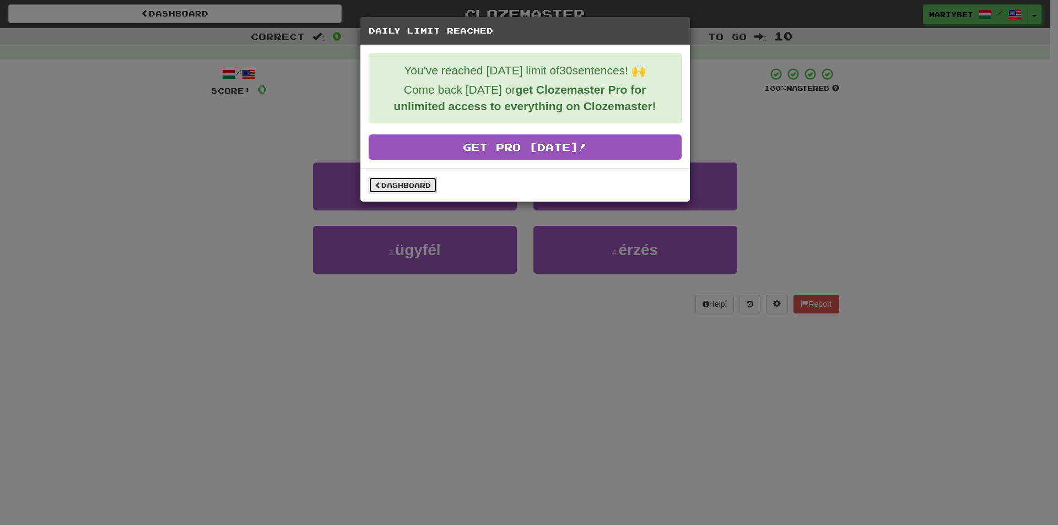
click at [397, 181] on link "Dashboard" at bounding box center [403, 185] width 68 height 17
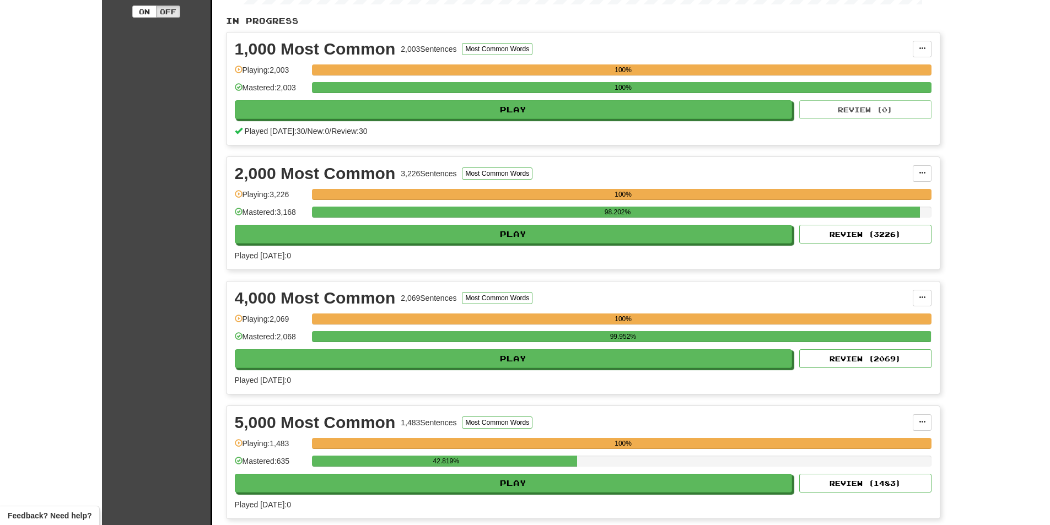
scroll to position [242, 0]
